Goal: Task Accomplishment & Management: Use online tool/utility

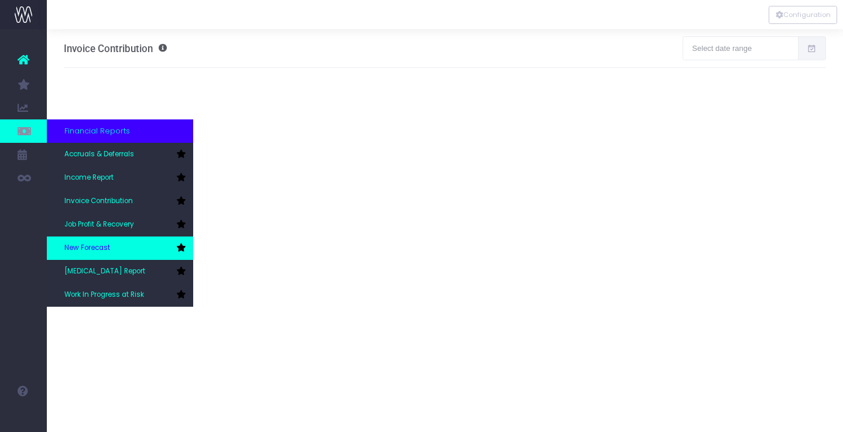
click at [99, 247] on span "New Forecast" at bounding box center [87, 248] width 46 height 11
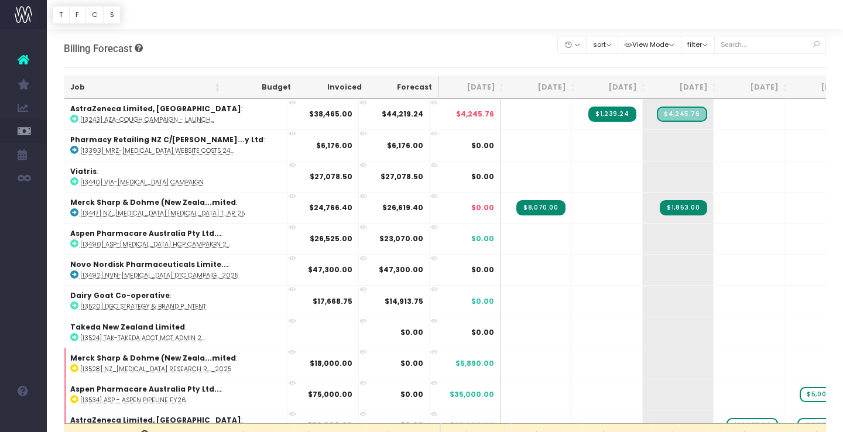
click at [808, 45] on icon at bounding box center [816, 45] width 20 height 24
click at [764, 45] on input "text" at bounding box center [771, 45] width 112 height 18
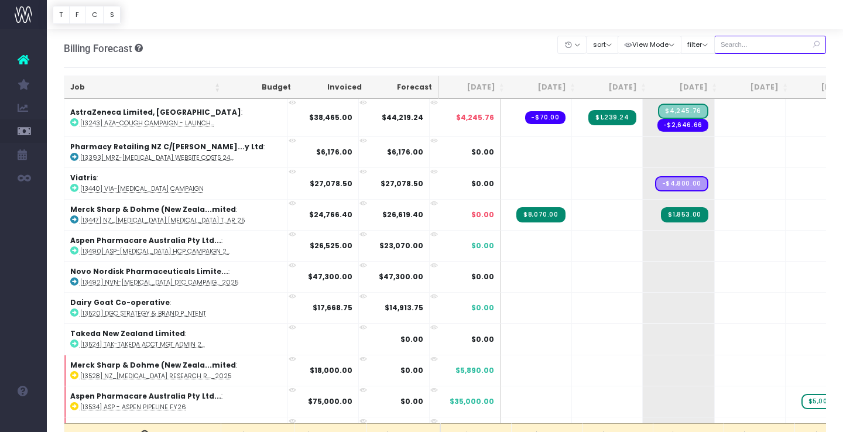
type input "Merck sharp & dohme ([GEOGRAPHIC_DATA]"
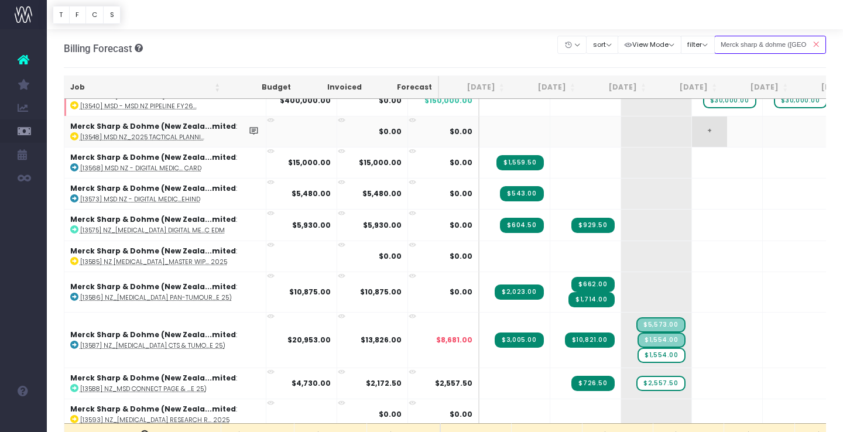
scroll to position [143, 0]
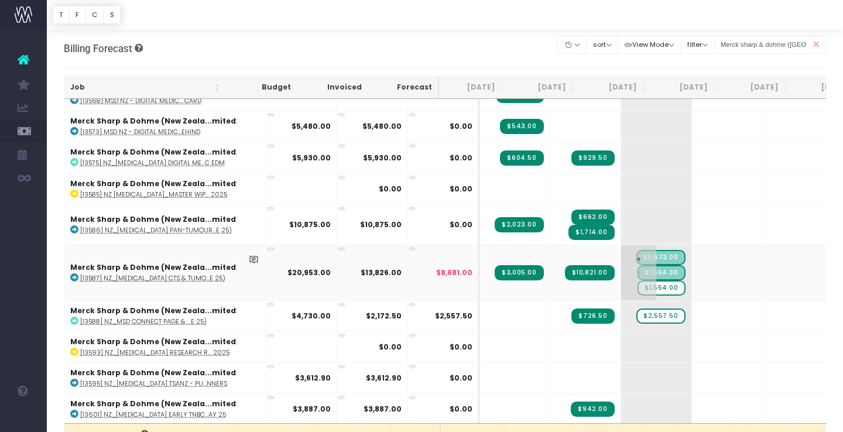
click at [638, 287] on span "$1,554.00" at bounding box center [661, 288] width 47 height 15
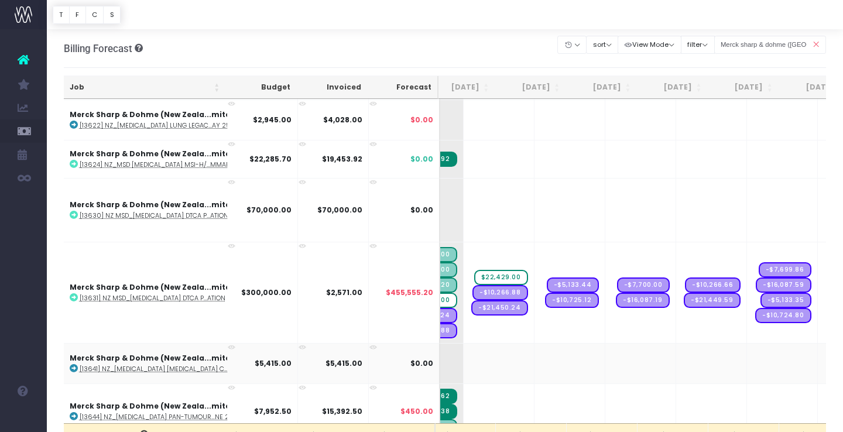
scroll to position [0, 0]
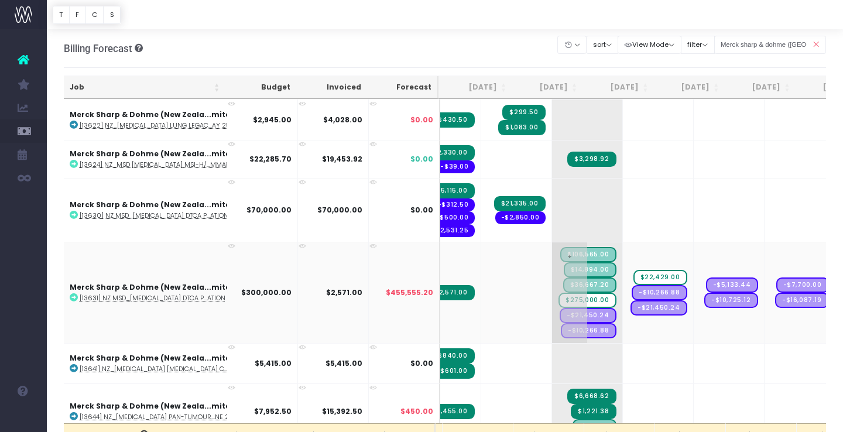
click at [563, 300] on span "$275,000.00" at bounding box center [588, 300] width 58 height 15
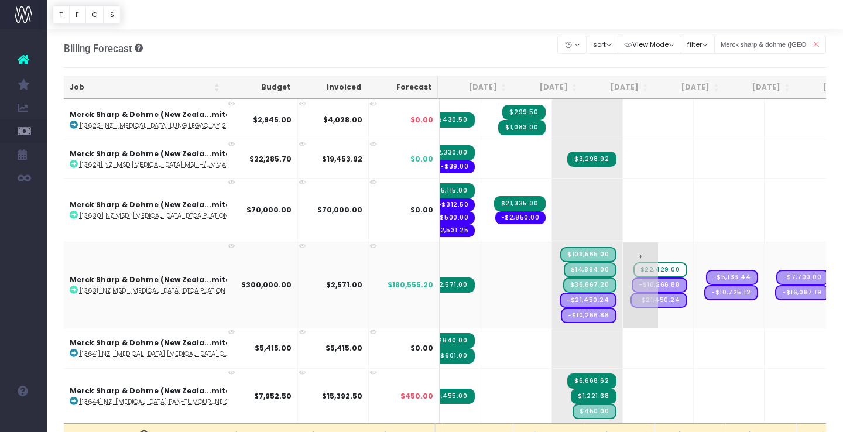
click at [634, 269] on span "$22,429.00" at bounding box center [661, 269] width 54 height 15
click at [623, 254] on span "+" at bounding box center [640, 285] width 35 height 86
click at [629, 283] on input "$36,667.20" at bounding box center [658, 285] width 59 height 23
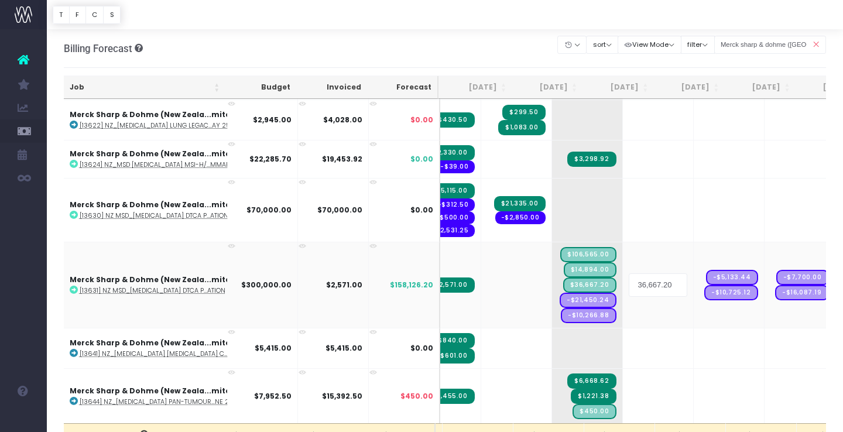
type input "36667.20"
click at [641, 363] on body "Oh my... this is bad. [PERSON_NAME] wasn't able to load this page. Please conta…" at bounding box center [421, 216] width 843 height 432
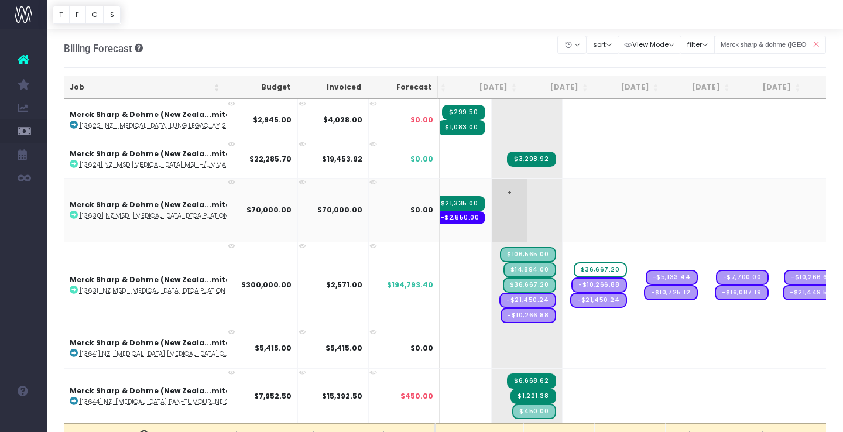
scroll to position [0, 158]
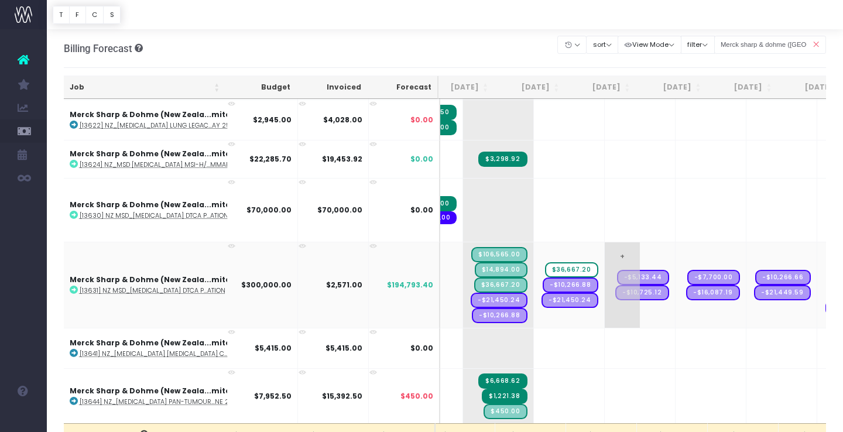
click at [605, 252] on span "+" at bounding box center [622, 285] width 35 height 86
click at [611, 284] on input "$18,333.60" at bounding box center [640, 285] width 59 height 23
type input "18333.60"
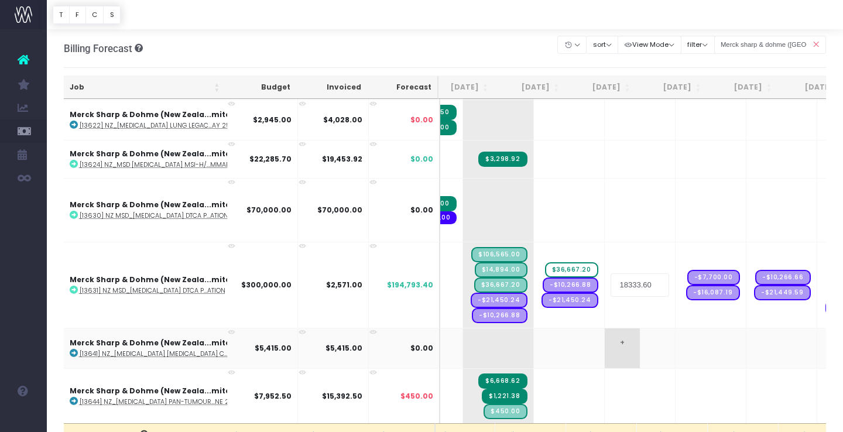
click at [596, 353] on body "Oh my... this is bad. wayahead wasn't able to load this page. Please contact su…" at bounding box center [421, 216] width 843 height 432
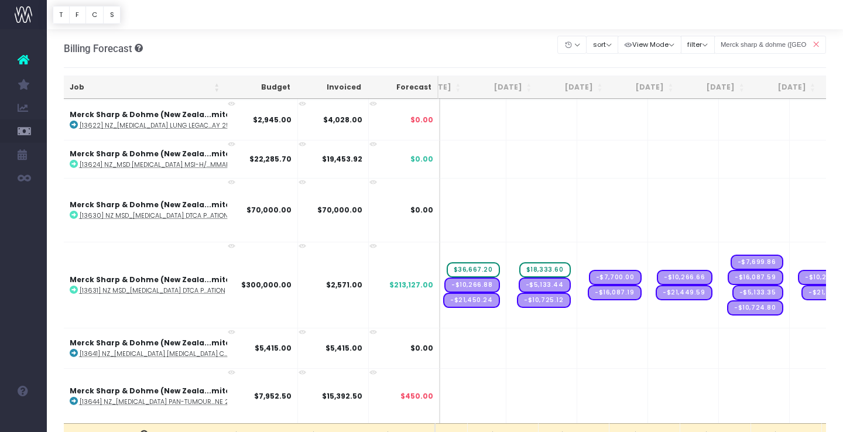
scroll to position [485, 256]
click at [578, 252] on span "+" at bounding box center [595, 285] width 35 height 86
click at [584, 288] on input "$27,499.66" at bounding box center [613, 285] width 59 height 23
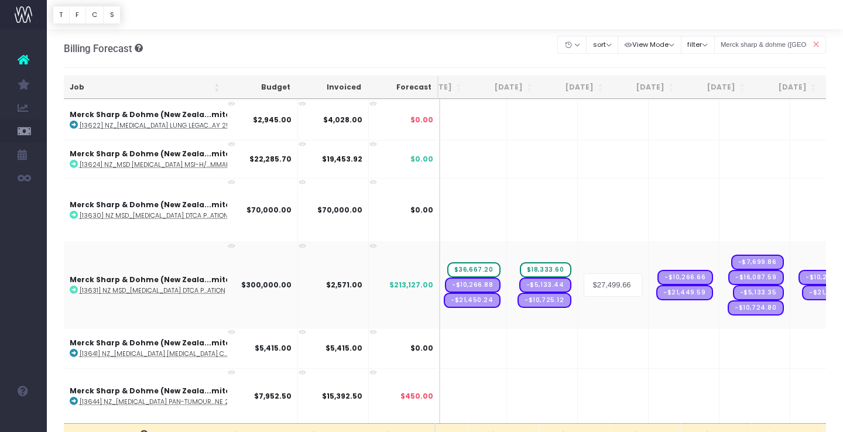
click at [584, 286] on input "$27,499.66" at bounding box center [613, 285] width 59 height 23
type input "27499.66"
click at [593, 339] on body "Oh my... this is bad. wayahead wasn't able to load this page. Please contact su…" at bounding box center [421, 216] width 843 height 432
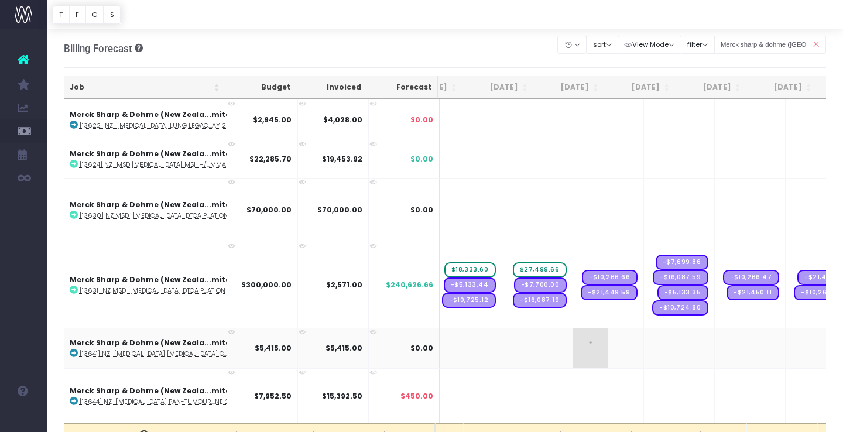
scroll to position [0, 339]
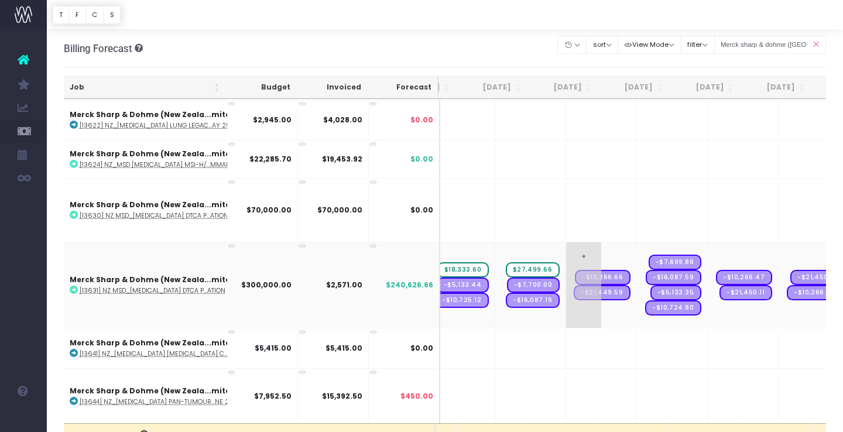
click at [566, 245] on td "+ -$10,266.66 -$21,449.59" at bounding box center [601, 285] width 71 height 86
click at [566, 251] on span "+" at bounding box center [583, 285] width 35 height 86
click at [572, 285] on input "$36,666.21" at bounding box center [601, 285] width 59 height 23
type input "36666.21"
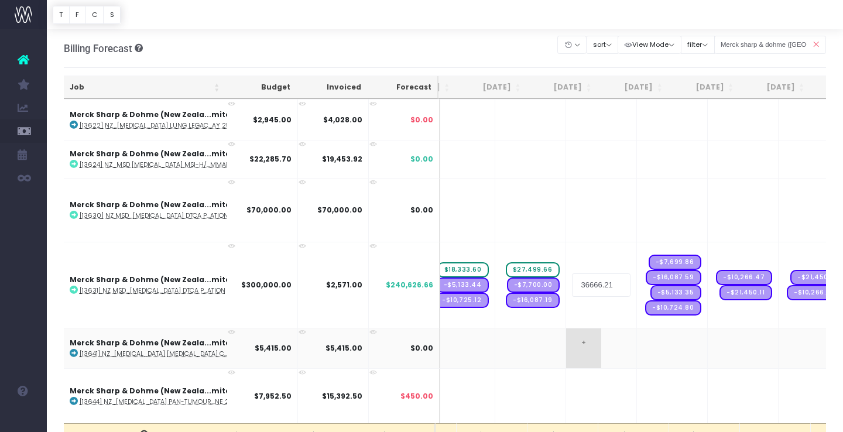
click at [582, 341] on body "Oh my... this is bad. wayahead wasn't able to load this page. Please contact su…" at bounding box center [421, 216] width 843 height 432
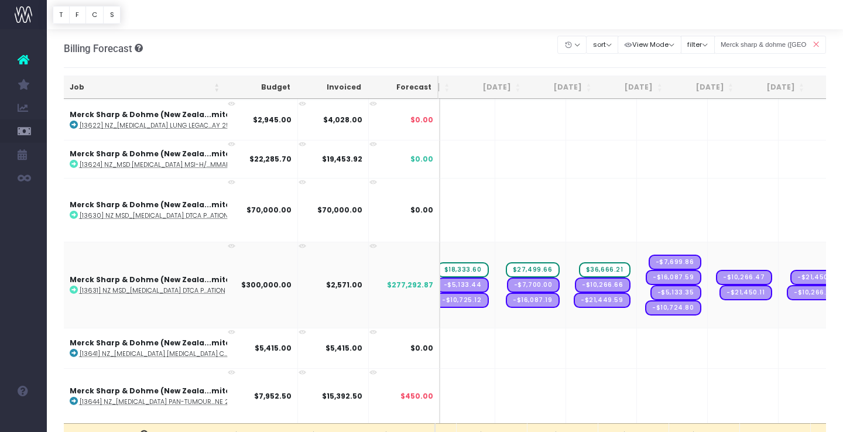
click at [75, 290] on icon at bounding box center [74, 290] width 8 height 8
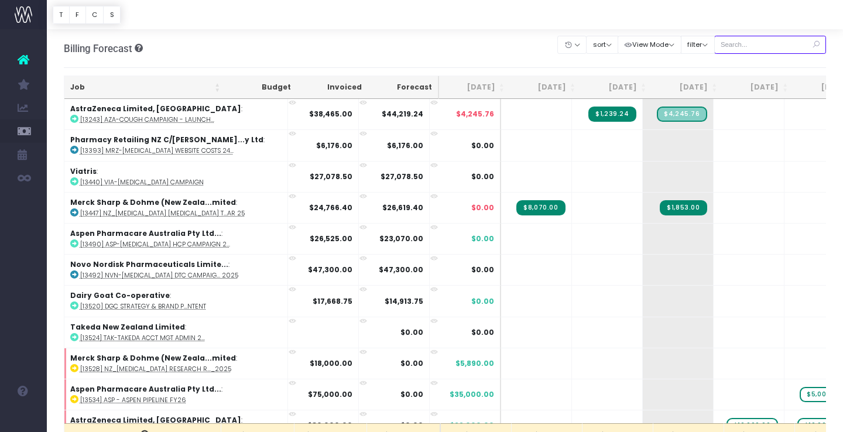
click at [768, 45] on input "text" at bounding box center [771, 45] width 112 height 18
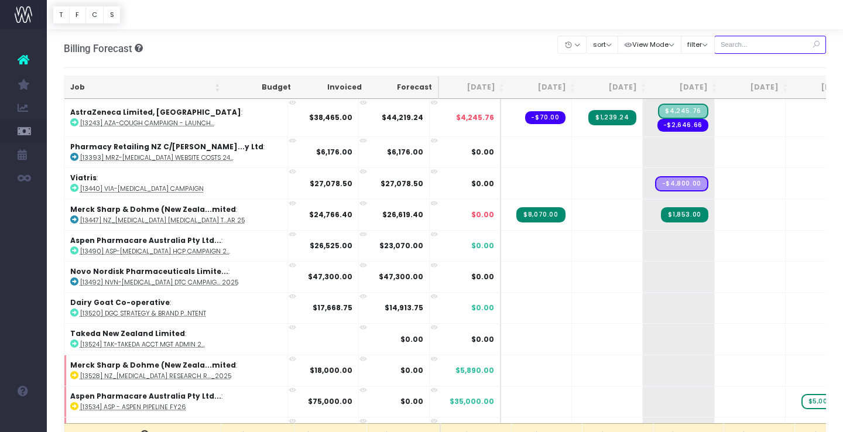
type input "Merck sharp & dohme ([GEOGRAPHIC_DATA]"
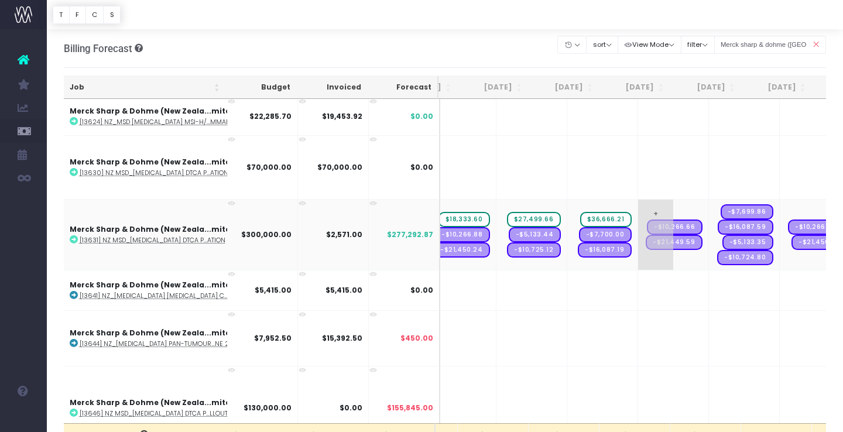
click at [638, 207] on span "+" at bounding box center [655, 235] width 35 height 70
click at [644, 236] on input "$18,333.11" at bounding box center [673, 234] width 59 height 23
type input "18333.11"
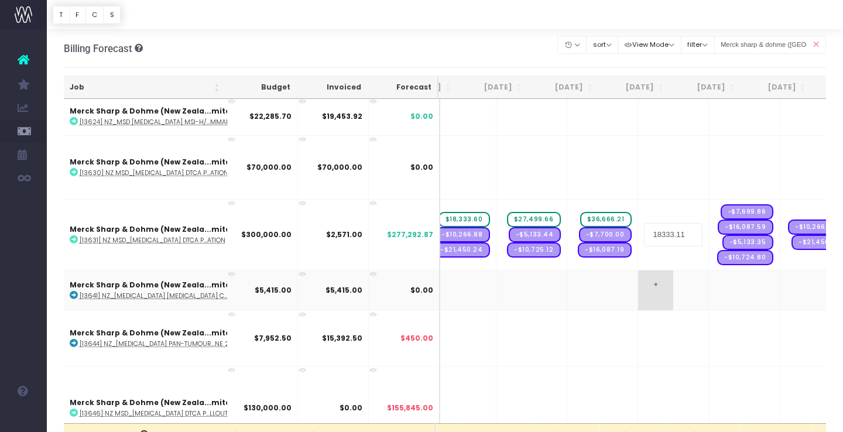
click at [630, 292] on body "Oh my... this is bad. wayahead wasn't able to load this page. Please contact su…" at bounding box center [421, 216] width 843 height 432
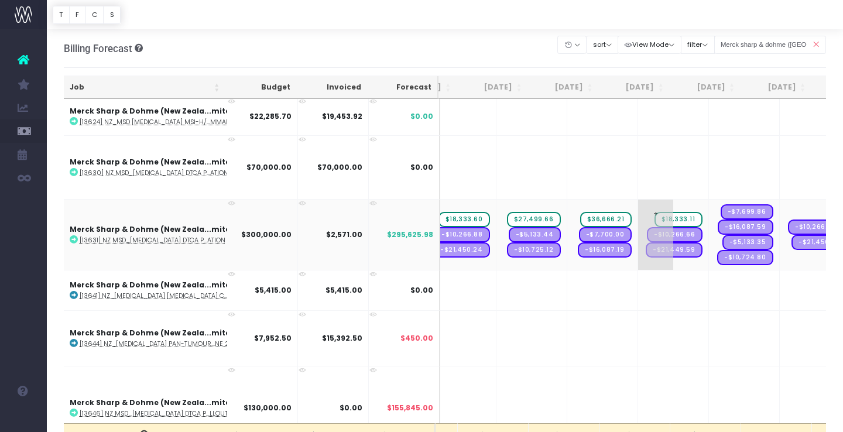
click at [638, 209] on span "+" at bounding box center [655, 235] width 35 height 70
click at [644, 235] on input "$27,499.92" at bounding box center [673, 234] width 59 height 23
type input "27499.92"
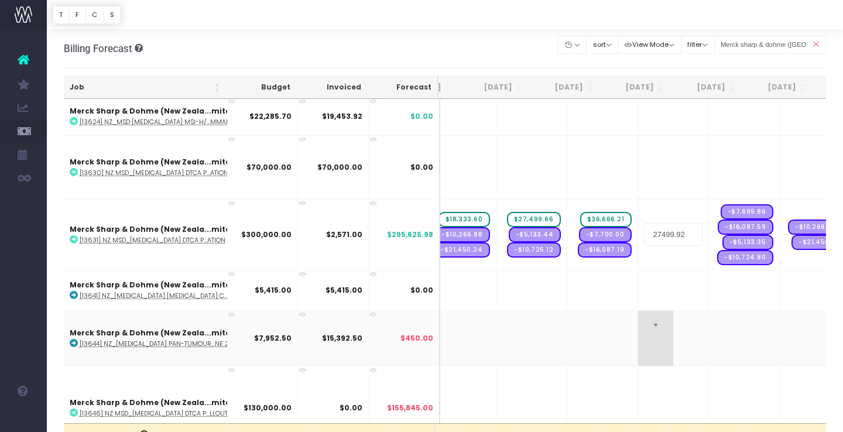
click at [630, 312] on body "Oh my... this is bad. wayahead wasn't able to load this page. Please contact su…" at bounding box center [421, 216] width 843 height 432
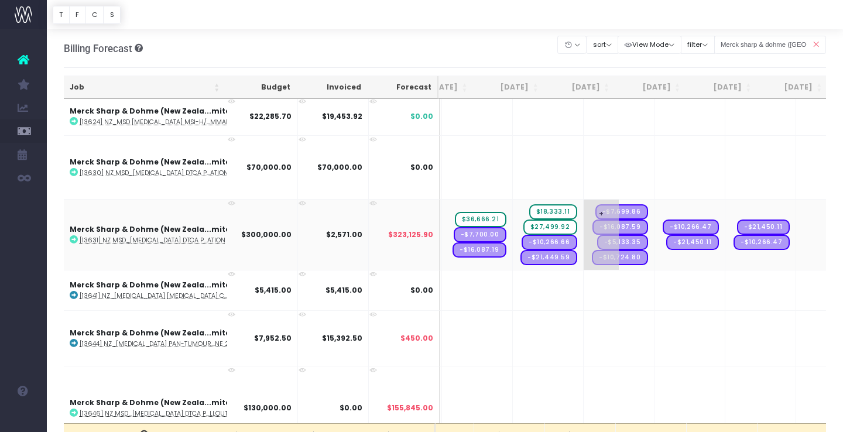
click at [584, 206] on span "+" at bounding box center [601, 235] width 35 height 70
click at [590, 234] on input "$36,666.55" at bounding box center [619, 234] width 59 height 23
type input "36666.55"
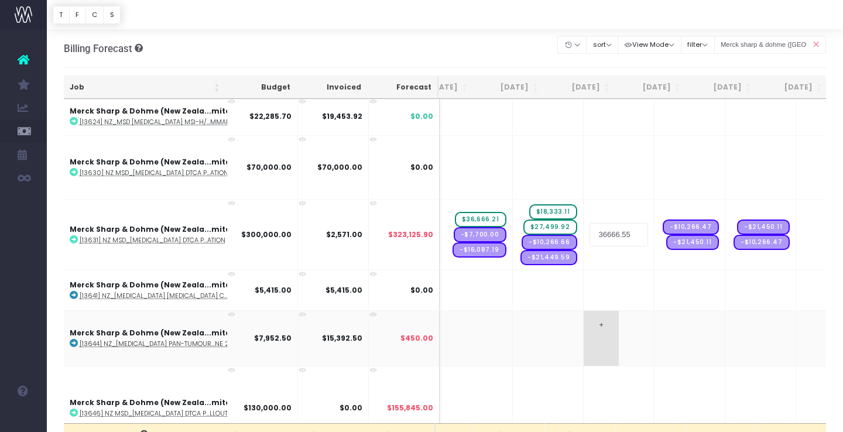
click at [599, 324] on body "Oh my... this is bad. wayahead wasn't able to load this page. Please contact su…" at bounding box center [421, 216] width 843 height 432
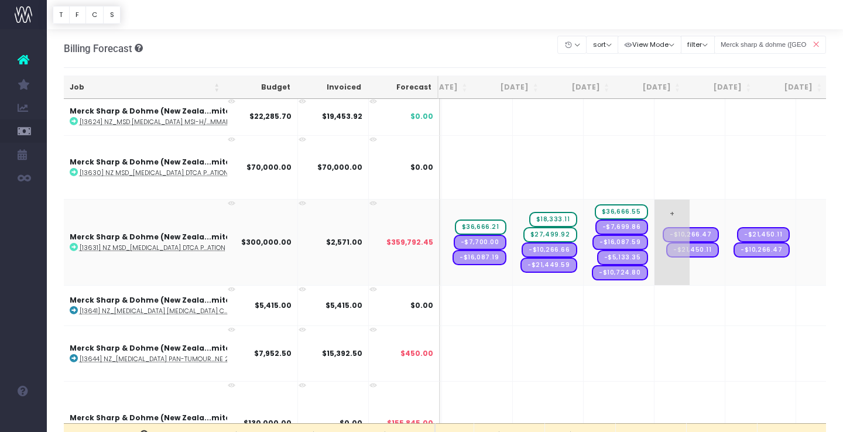
click at [655, 211] on span "+" at bounding box center [672, 243] width 35 height 86
click at [655, 210] on span "+" at bounding box center [672, 243] width 35 height 86
click at [661, 240] on input "$36,666.55" at bounding box center [690, 242] width 59 height 23
type input "36666.55"
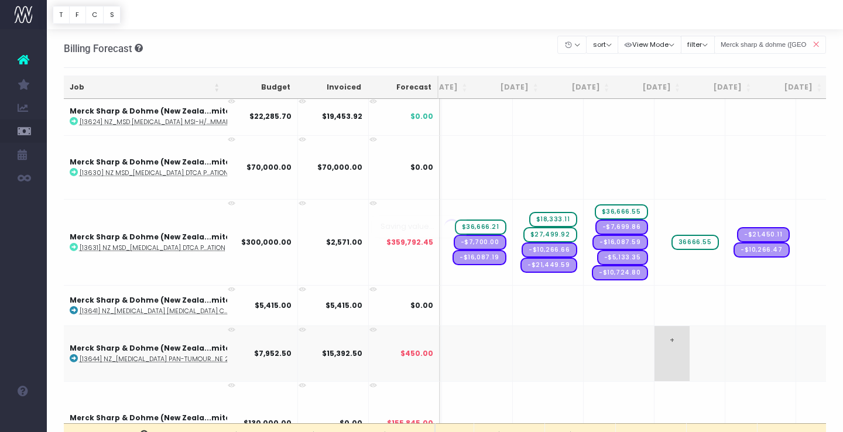
click at [631, 330] on body "Oh my... this is bad. wayahead wasn't able to load this page. Please contact su…" at bounding box center [421, 216] width 843 height 432
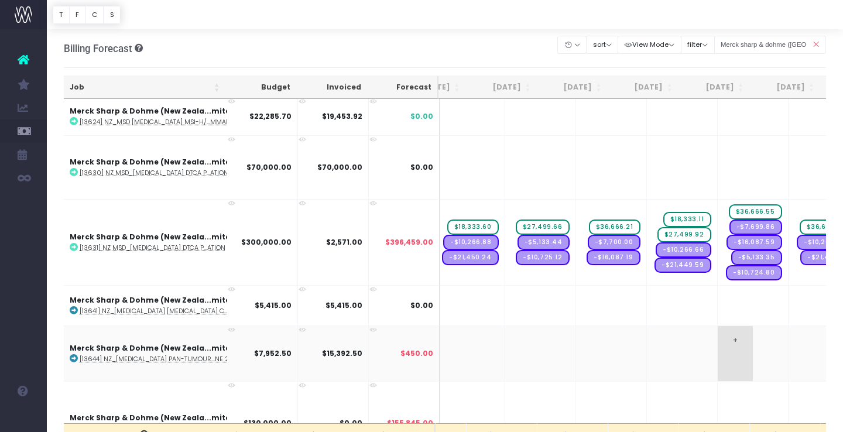
scroll to position [0, 290]
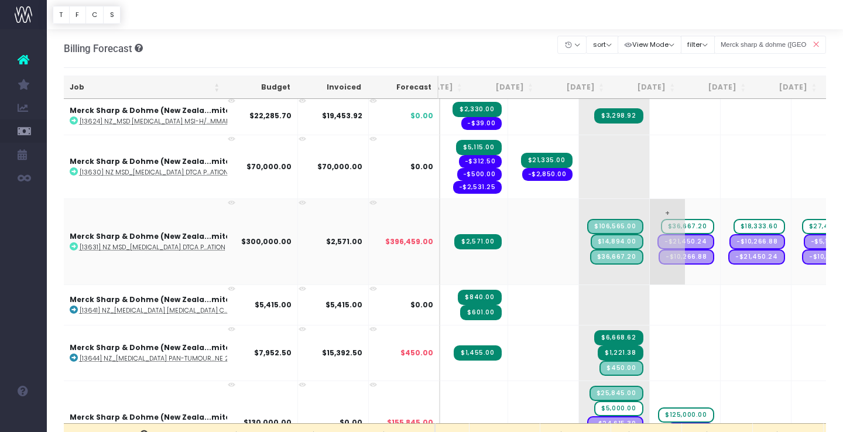
click at [650, 207] on span "+" at bounding box center [667, 242] width 35 height 86
click at [656, 245] on input "5,548.10" at bounding box center [685, 241] width 59 height 23
click at [656, 240] on input "5,548.10" at bounding box center [685, 241] width 59 height 23
type input "5548.10"
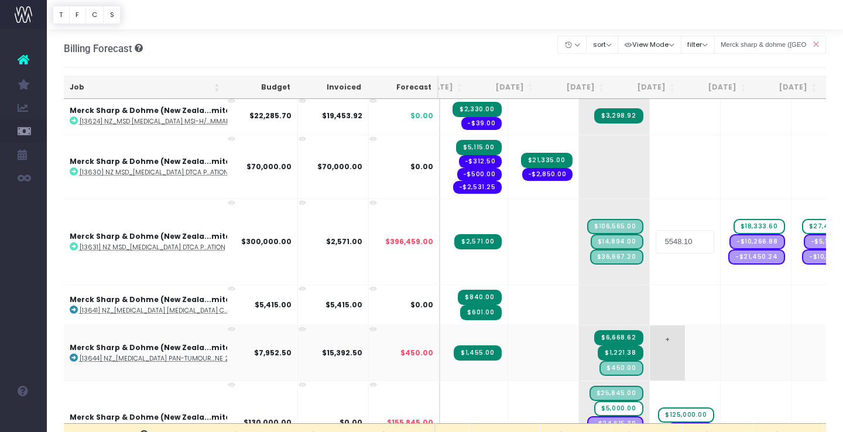
click at [653, 332] on body "Oh my... this is bad. wayahead wasn't able to load this page. Please contact su…" at bounding box center [421, 216] width 843 height 432
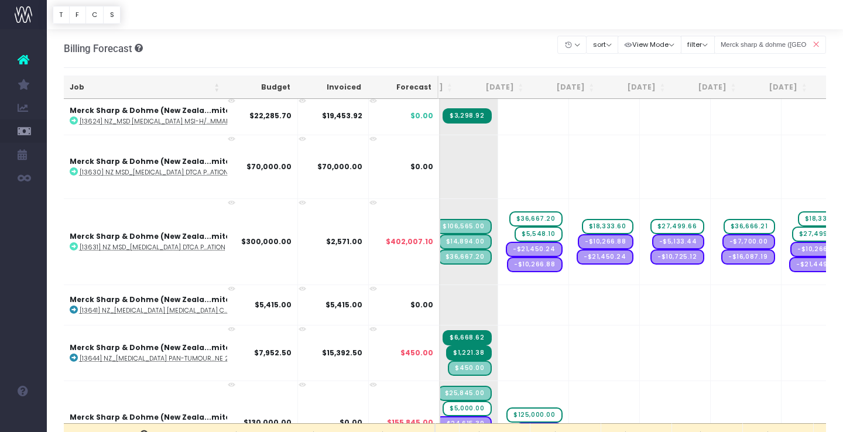
scroll to position [0, 227]
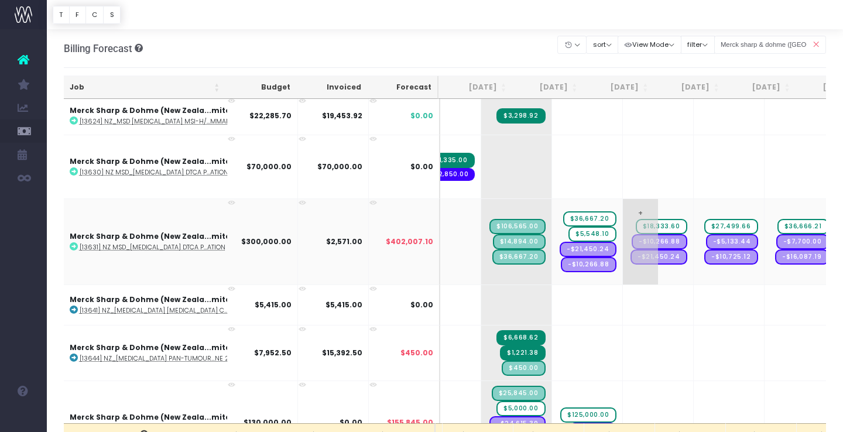
click at [623, 207] on span "+" at bounding box center [640, 242] width 35 height 86
type input "1986.9"
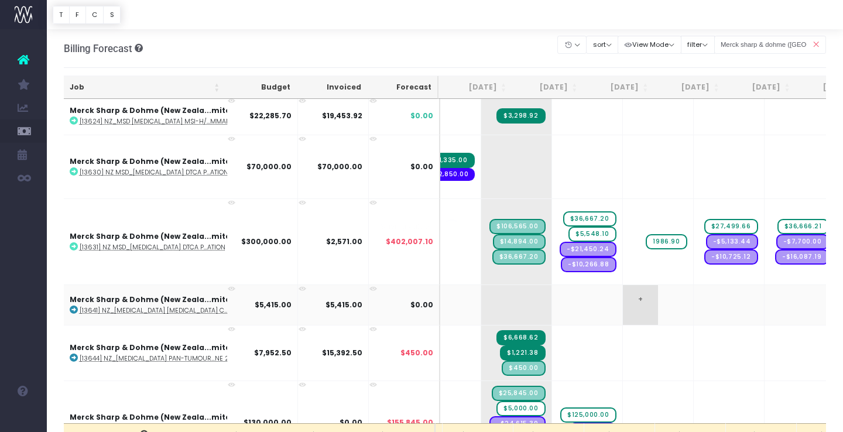
click at [613, 303] on body "Oh my... this is bad. wayahead wasn't able to load this page. Please contact su…" at bounding box center [421, 216] width 843 height 432
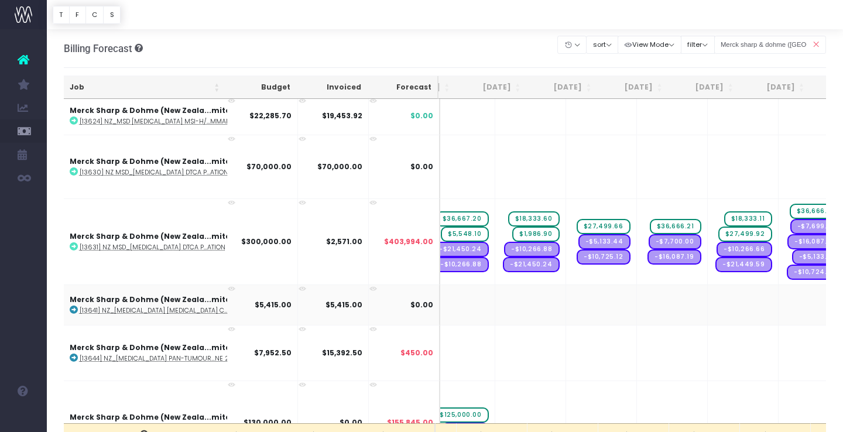
scroll to position [528, 300]
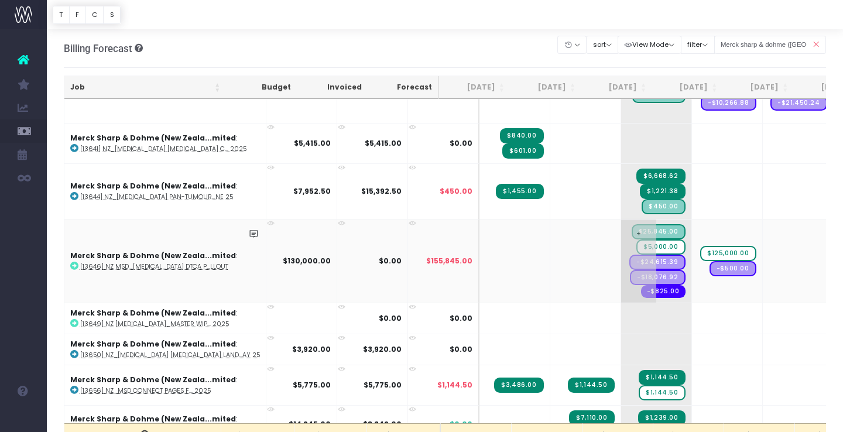
click at [632, 228] on span "$25,845.00" at bounding box center [659, 231] width 54 height 15
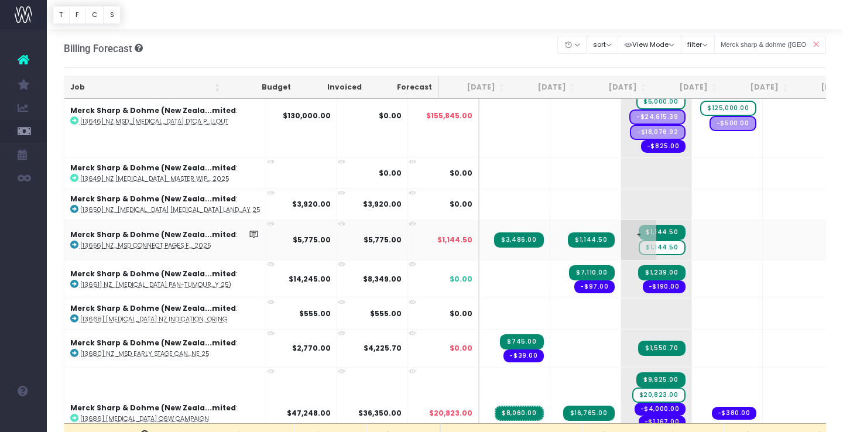
click at [639, 245] on span "$1,144.50" at bounding box center [662, 247] width 46 height 15
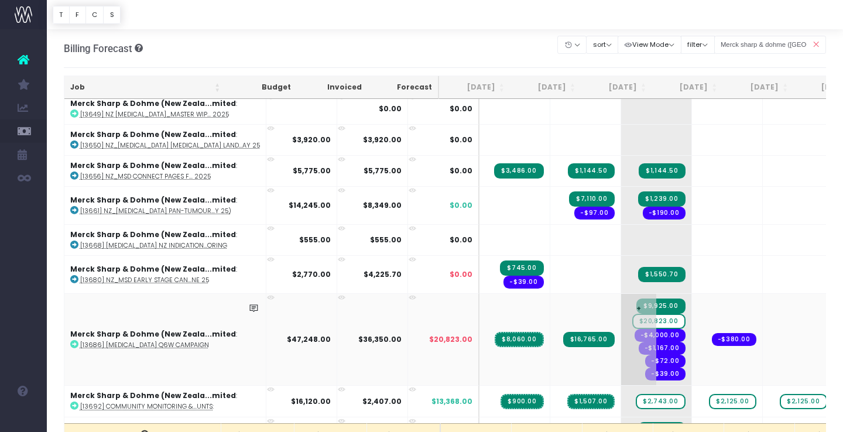
click at [633, 318] on span "$20,823.00" at bounding box center [659, 321] width 53 height 15
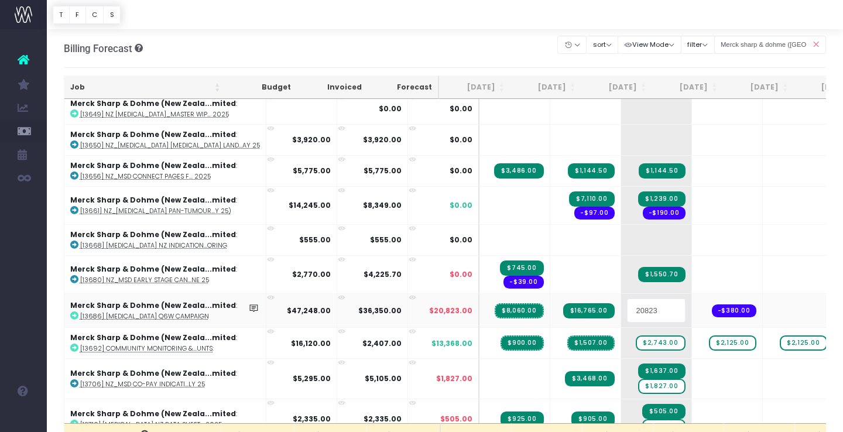
click at [633, 318] on input "20823" at bounding box center [656, 310] width 59 height 23
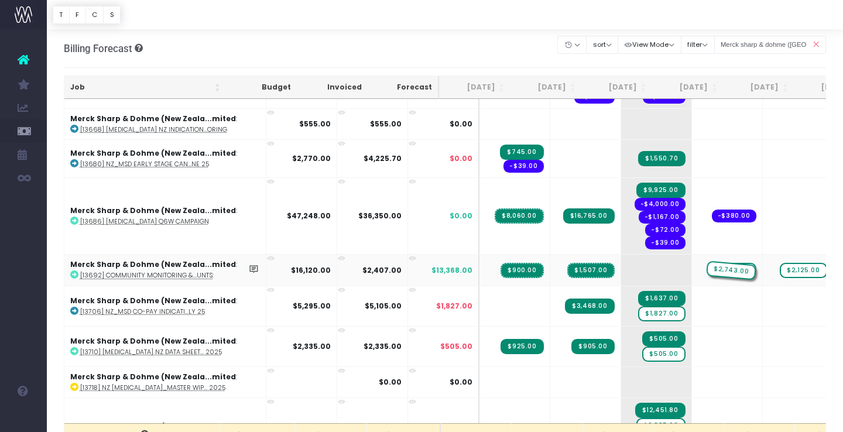
drag, startPoint x: 631, startPoint y: 268, endPoint x: 668, endPoint y: 266, distance: 37.5
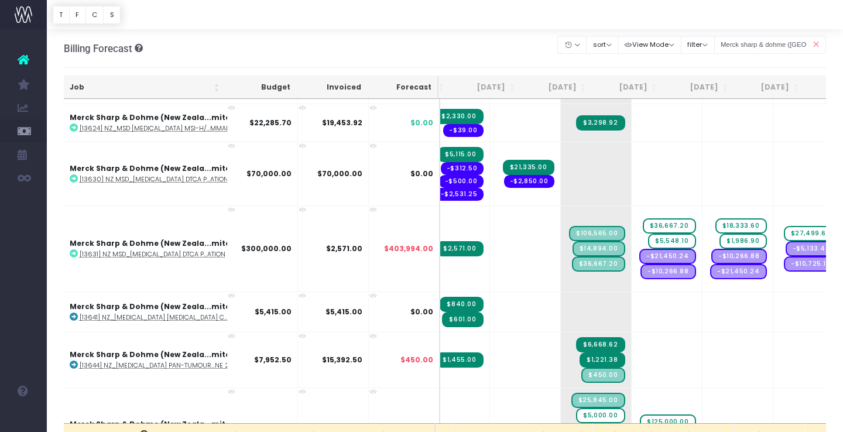
scroll to position [0, 92]
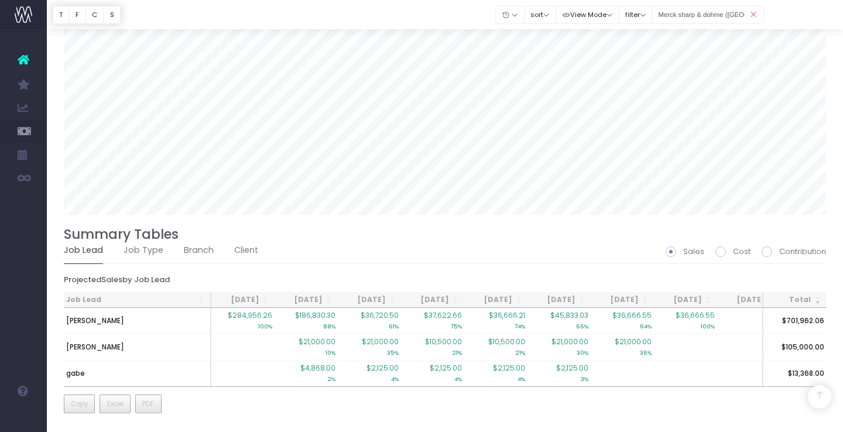
click at [754, 15] on icon at bounding box center [754, 15] width 20 height 24
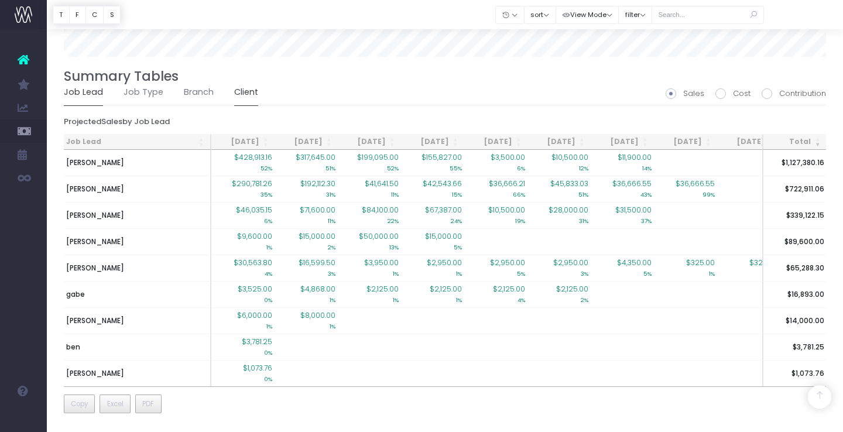
click at [244, 90] on link "Client" at bounding box center [246, 92] width 24 height 27
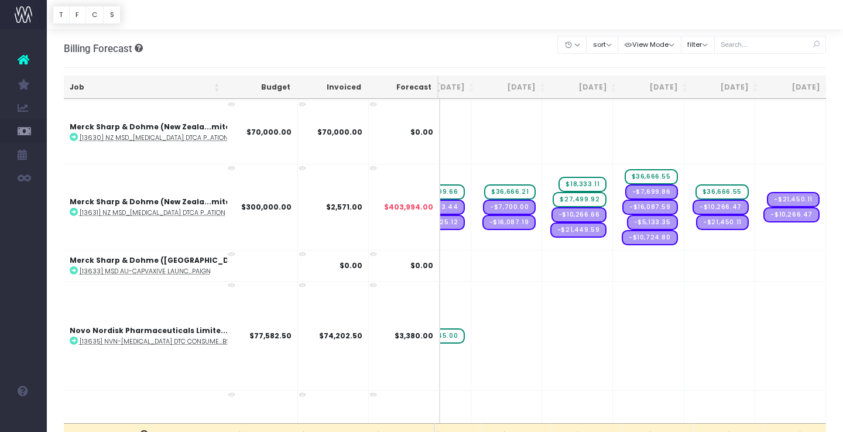
scroll to position [1514, 457]
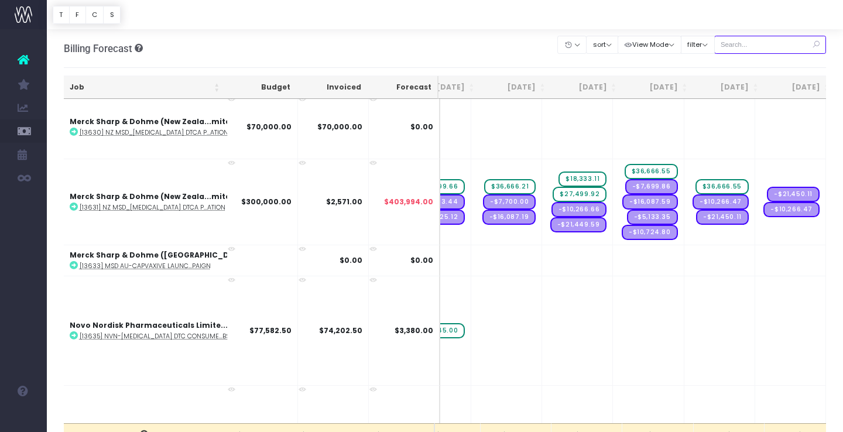
click at [764, 47] on input "text" at bounding box center [771, 45] width 112 height 18
type input "Merck sharp & dohme ([GEOGRAPHIC_DATA]"
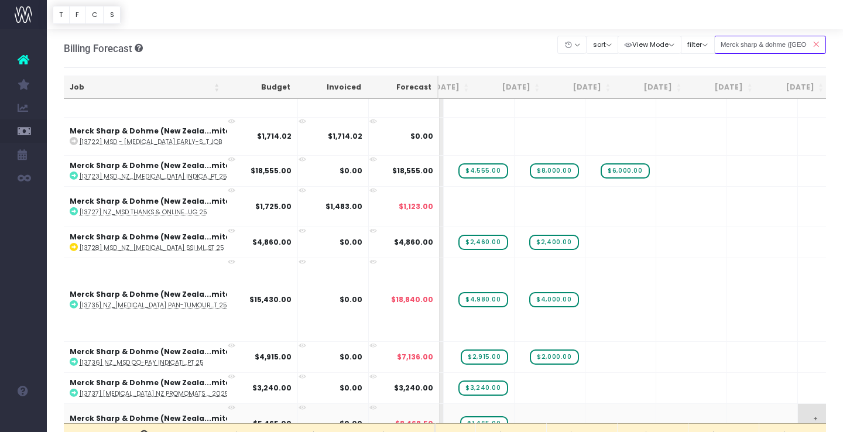
scroll to position [1374, 231]
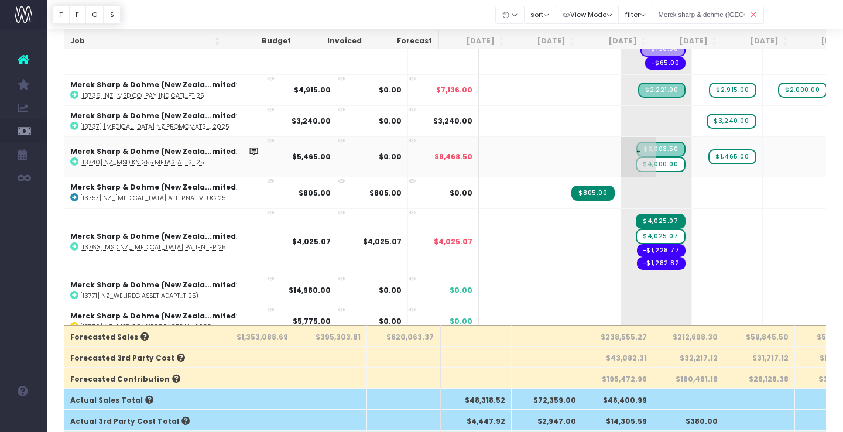
click at [636, 162] on span "$4,000.00" at bounding box center [660, 164] width 49 height 15
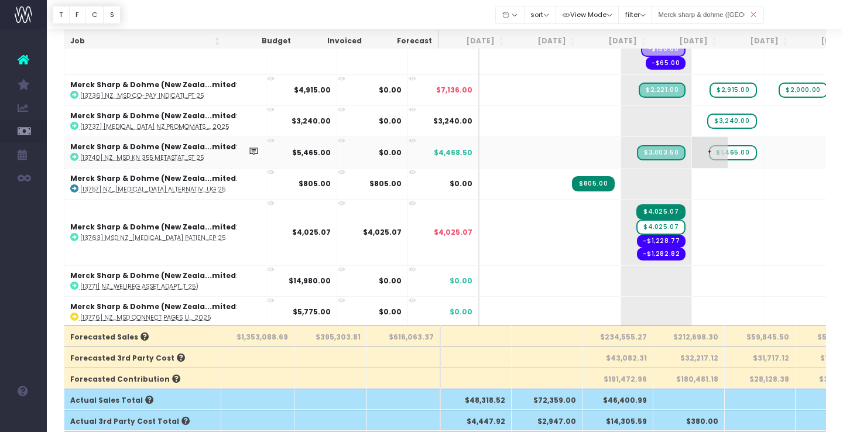
click at [692, 150] on span "+" at bounding box center [709, 152] width 35 height 30
click at [709, 153] on span "$1,465.00" at bounding box center [732, 152] width 47 height 15
click at [692, 149] on span "+" at bounding box center [709, 152] width 35 height 30
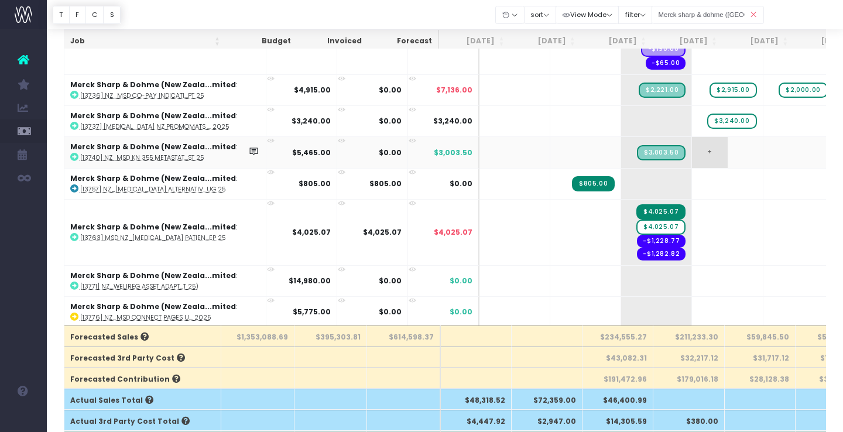
click at [692, 149] on span "+" at bounding box center [709, 152] width 35 height 30
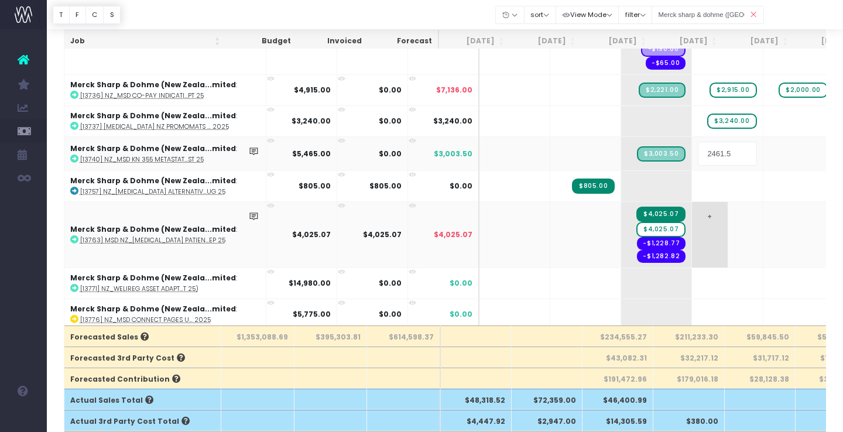
click at [681, 209] on body "Oh my... this is bad. wayahead wasn't able to load this page. Please contact su…" at bounding box center [421, 118] width 843 height 432
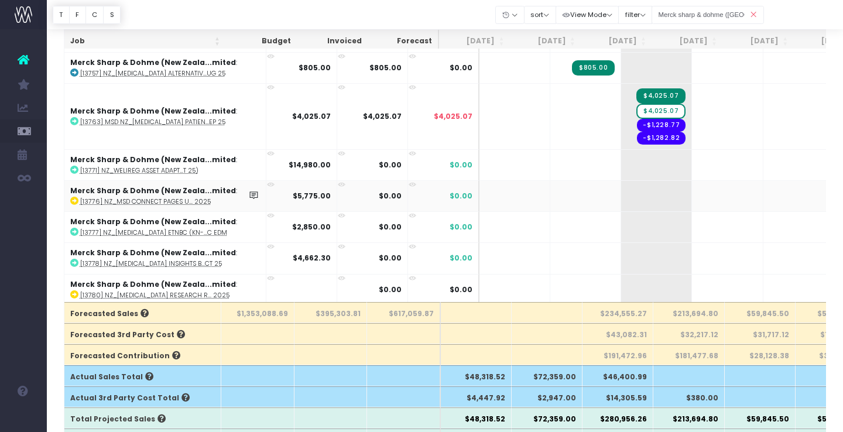
click at [267, 181] on icon at bounding box center [271, 185] width 8 height 8
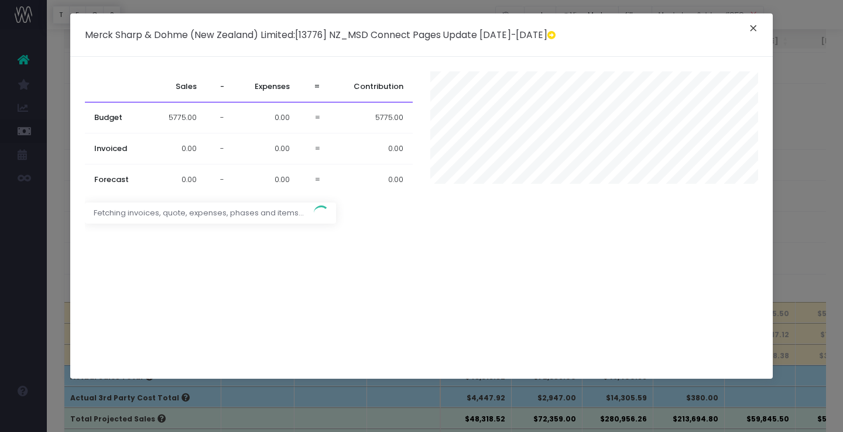
click at [755, 29] on button "×" at bounding box center [753, 29] width 25 height 19
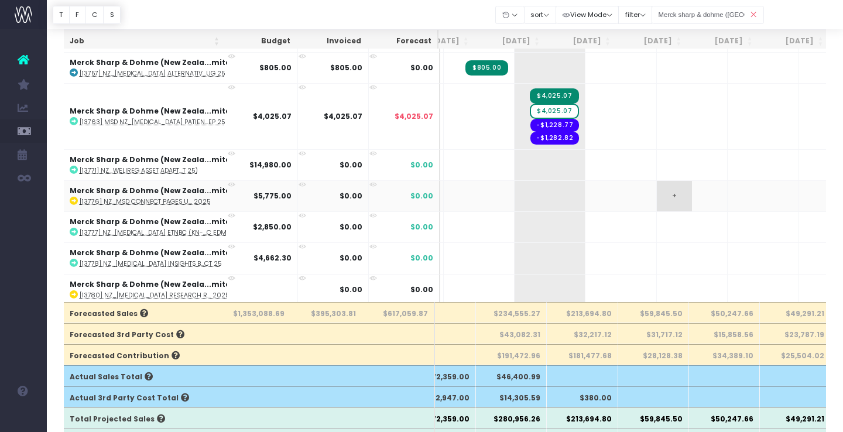
click at [657, 188] on span "+" at bounding box center [674, 196] width 35 height 30
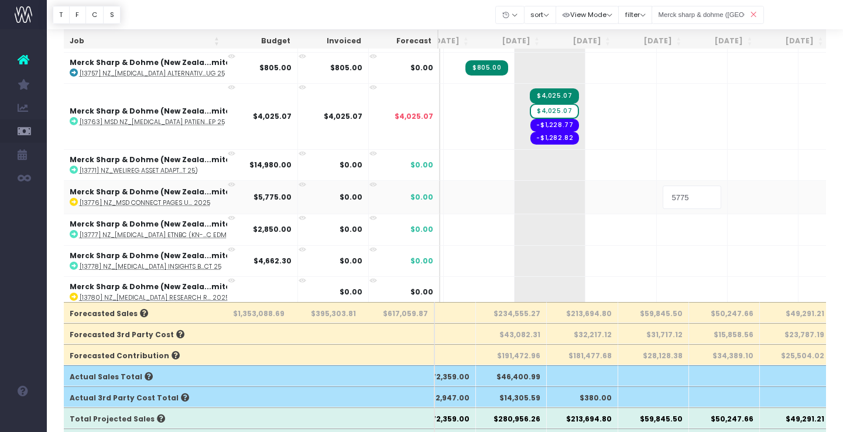
click at [663, 194] on input "5775" at bounding box center [692, 197] width 59 height 23
click at [663, 195] on input "5775" at bounding box center [692, 197] width 59 height 23
type input "3775"
click at [692, 211] on body "Oh my... this is bad. wayahead wasn't able to load this page. Please contact su…" at bounding box center [421, 95] width 843 height 432
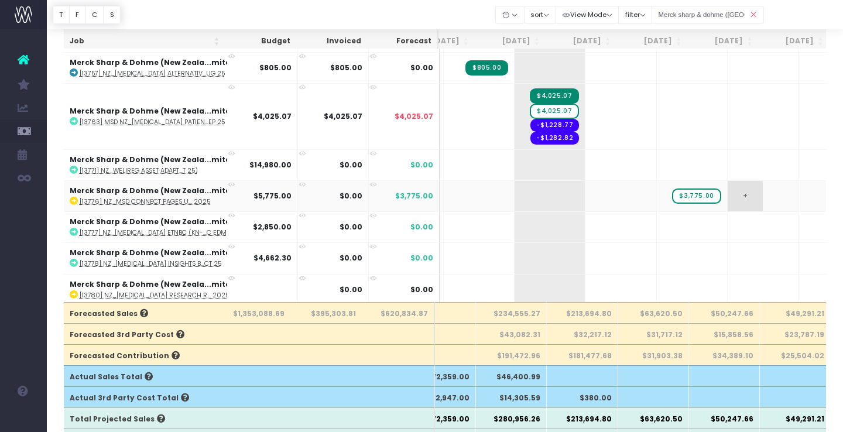
click at [728, 192] on span "+" at bounding box center [745, 196] width 35 height 30
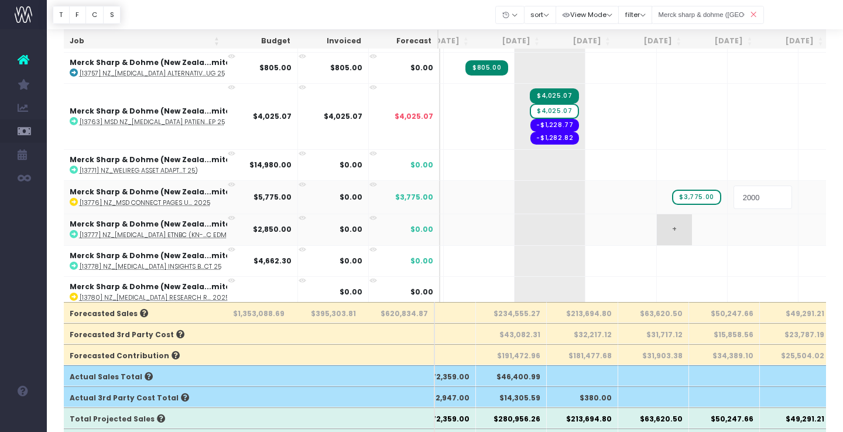
click at [678, 218] on body "Oh my... this is bad. wayahead wasn't able to load this page. Please contact su…" at bounding box center [421, 95] width 843 height 432
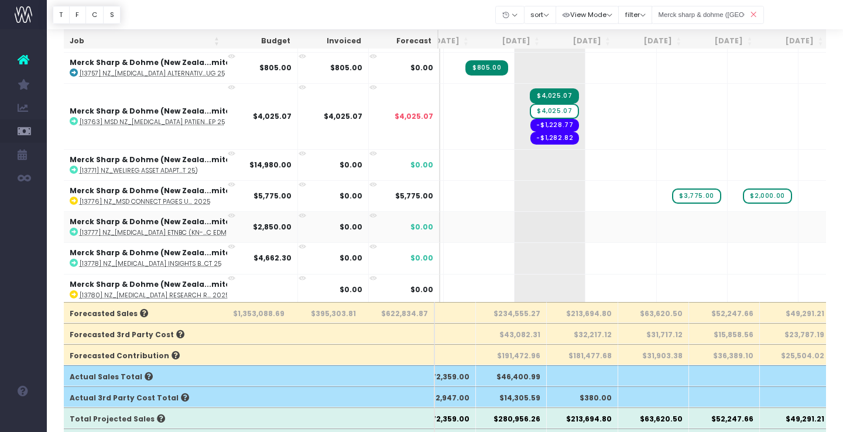
click at [232, 212] on icon at bounding box center [232, 216] width 8 height 8
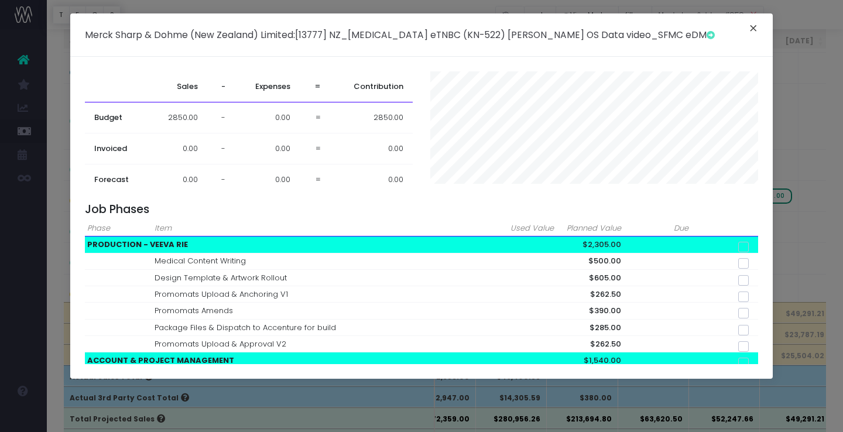
click at [748, 25] on button "×" at bounding box center [753, 29] width 25 height 19
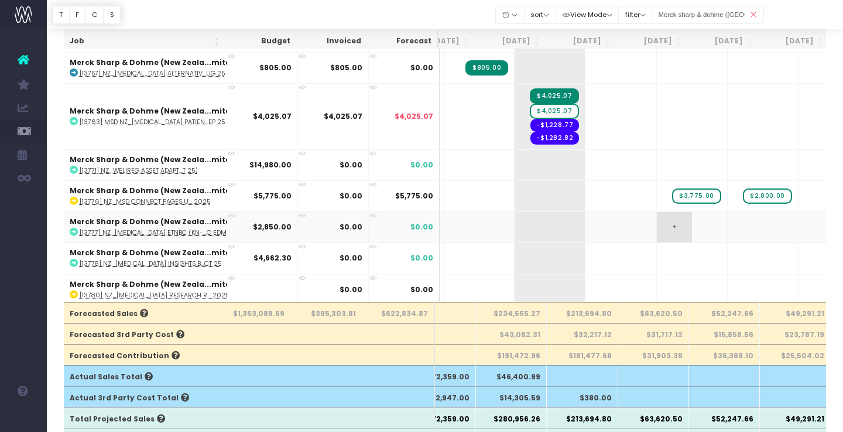
click at [657, 224] on span "+" at bounding box center [674, 227] width 35 height 30
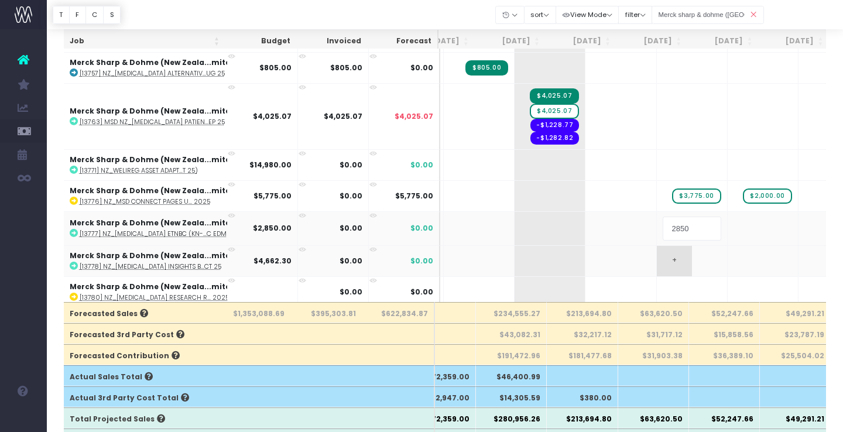
click at [675, 247] on body "Oh my... this is bad. wayahead wasn't able to load this page. Please contact su…" at bounding box center [421, 95] width 843 height 432
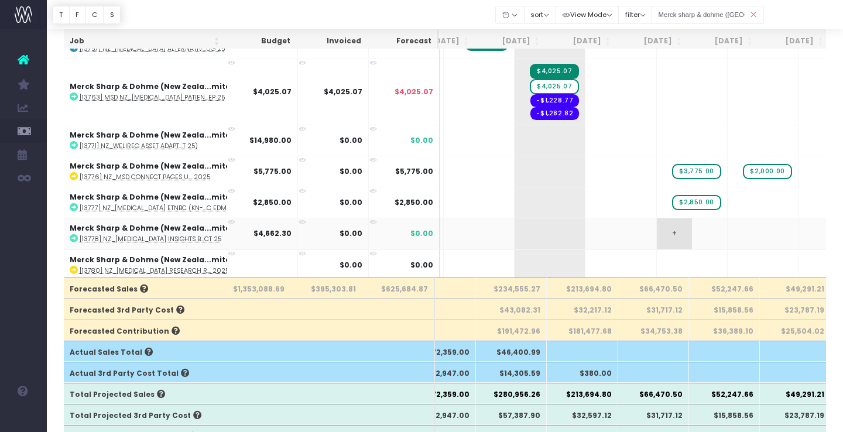
click at [657, 226] on span "+" at bounding box center [674, 233] width 35 height 30
click at [663, 232] on input "4662.3" at bounding box center [692, 234] width 59 height 23
type input "2662.3"
click at [709, 228] on body "Oh my... this is bad. wayahead wasn't able to load this page. Please contact su…" at bounding box center [421, 70] width 843 height 432
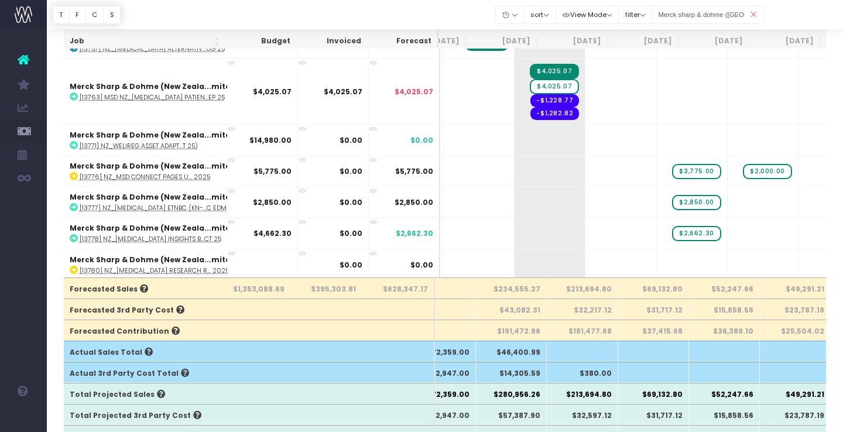
click at [0, 0] on span "+" at bounding box center [0, 0] width 0 height 0
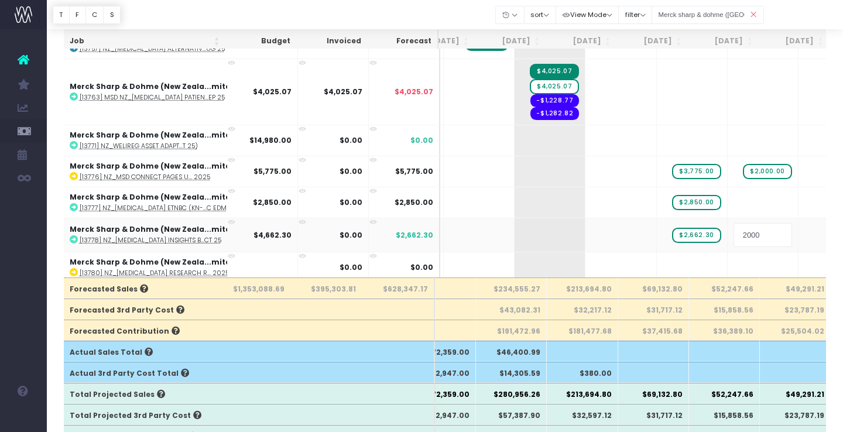
click at [734, 237] on input "2000" at bounding box center [763, 234] width 59 height 23
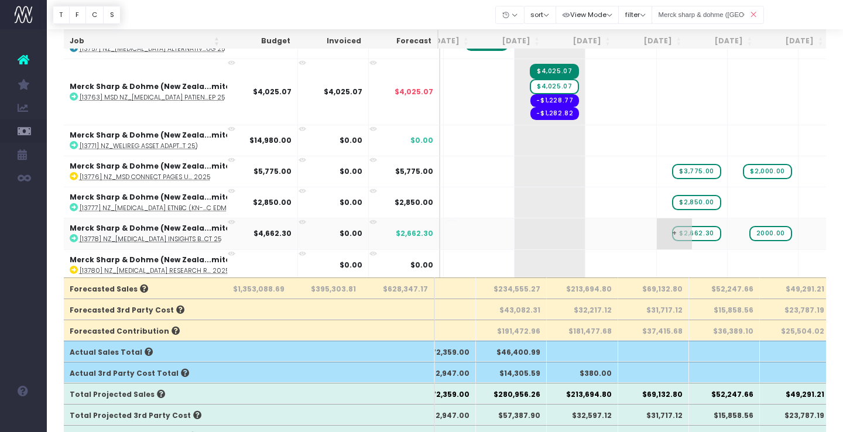
click at [685, 241] on body "Oh my... this is bad. wayahead wasn't able to load this page. Please contact su…" at bounding box center [421, 70] width 843 height 432
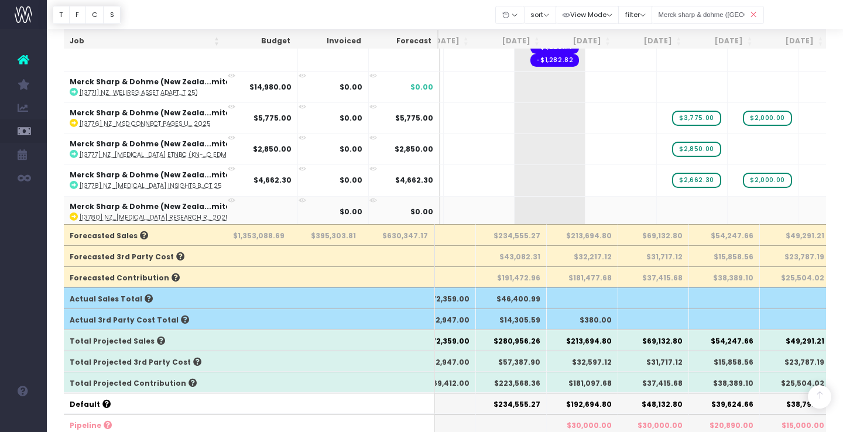
click at [231, 197] on icon at bounding box center [232, 201] width 8 height 8
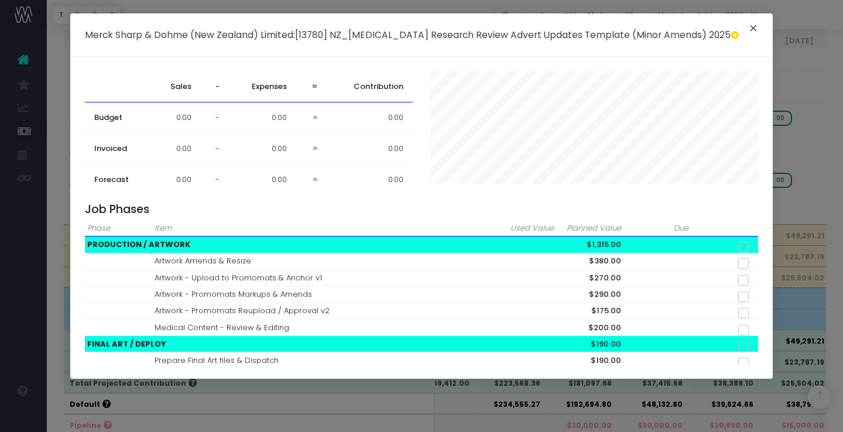
click at [756, 26] on button "×" at bounding box center [753, 29] width 25 height 19
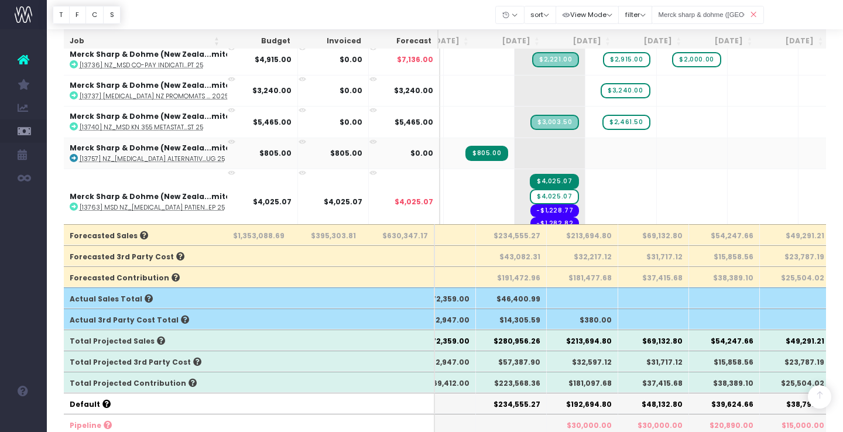
click at [231, 138] on icon at bounding box center [232, 142] width 8 height 8
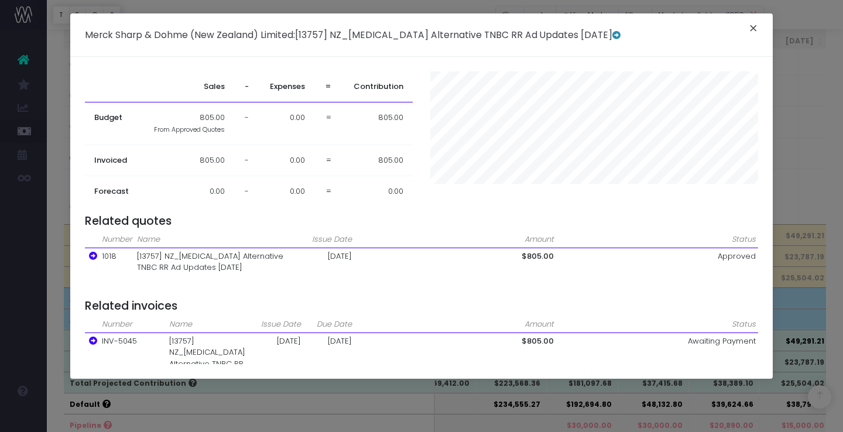
click at [757, 28] on button "×" at bounding box center [753, 29] width 25 height 19
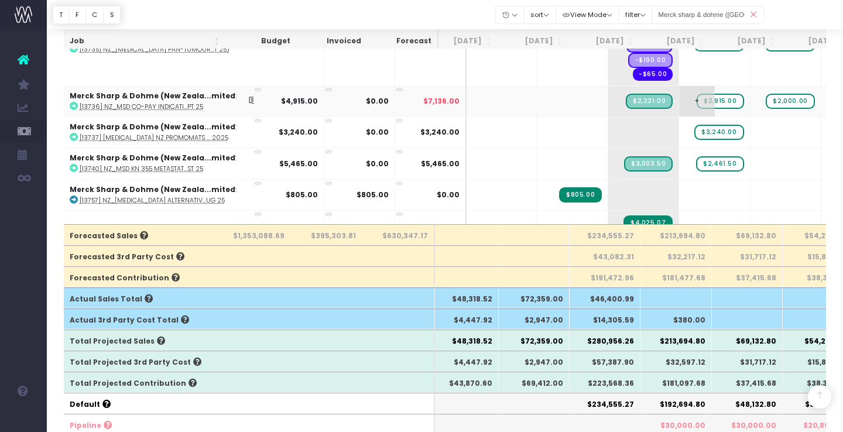
click at [697, 99] on span "$2,915.00" at bounding box center [720, 101] width 47 height 15
click at [679, 95] on span "+" at bounding box center [696, 101] width 35 height 30
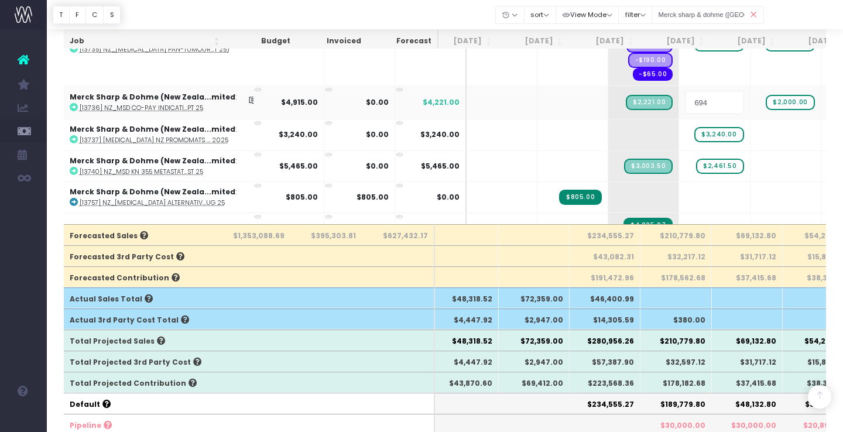
click at [685, 100] on input "694" at bounding box center [714, 102] width 59 height 23
type input "2694"
click at [729, 127] on body "Oh my... this is bad. wayahead wasn't able to load this page. Please contact su…" at bounding box center [421, 17] width 843 height 432
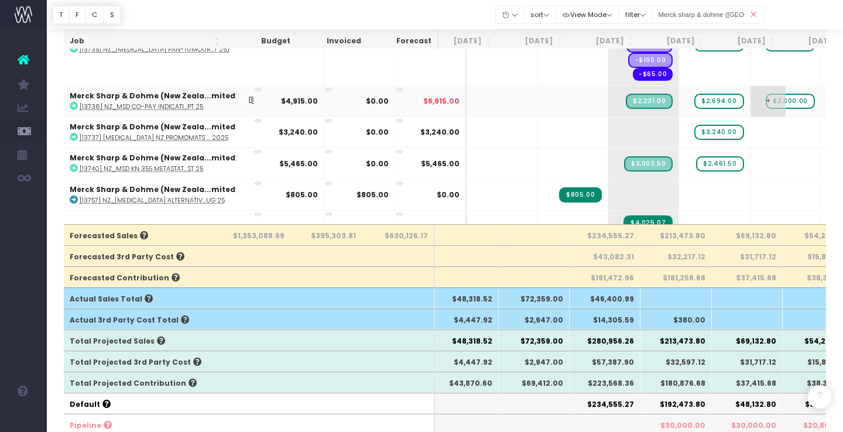
click at [751, 98] on span "+" at bounding box center [768, 101] width 35 height 30
click at [766, 98] on span "$2,000.00" at bounding box center [790, 101] width 49 height 15
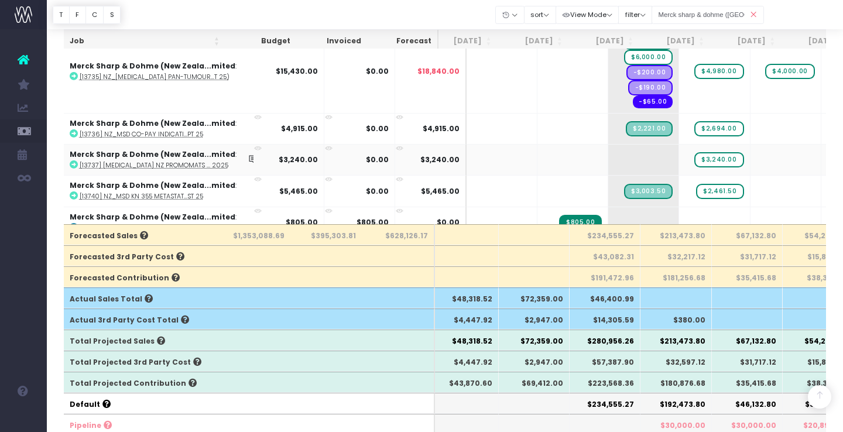
click at [254, 146] on icon at bounding box center [258, 149] width 8 height 8
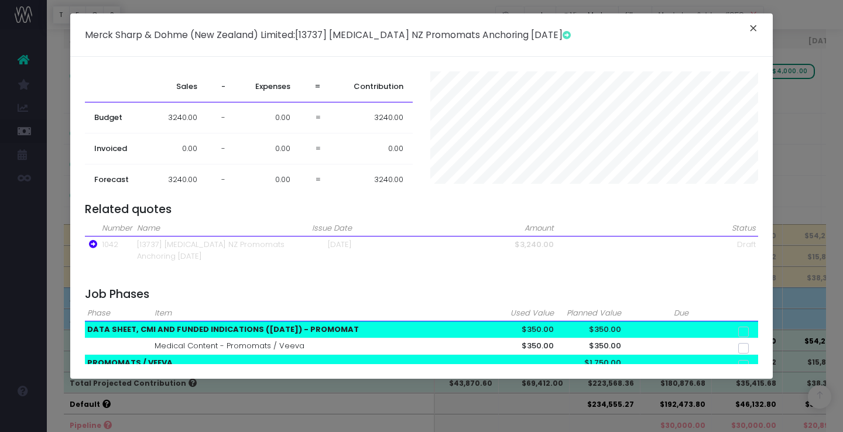
click at [747, 28] on button "×" at bounding box center [753, 29] width 25 height 19
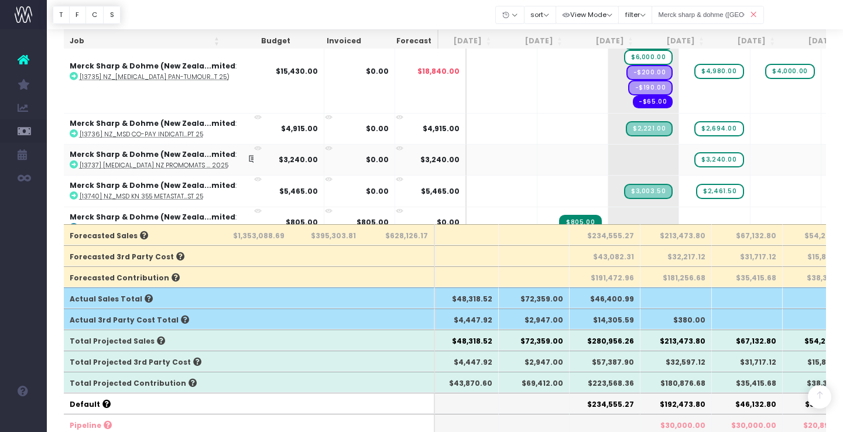
click at [254, 145] on icon at bounding box center [258, 149] width 8 height 8
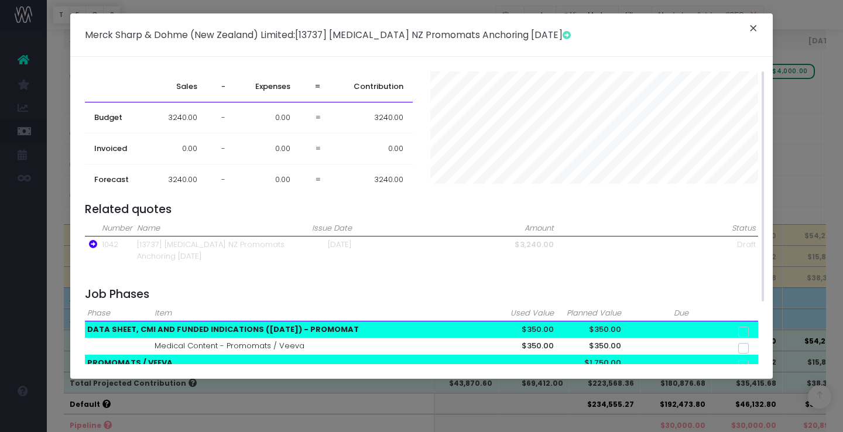
click at [751, 29] on button "×" at bounding box center [753, 29] width 25 height 19
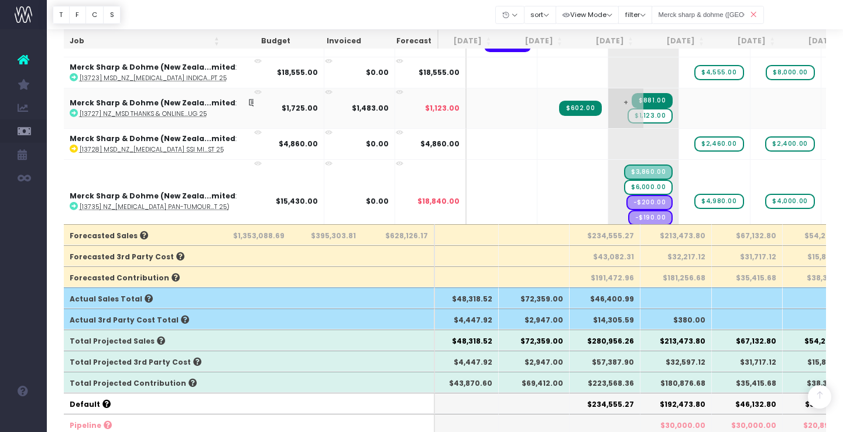
click at [628, 114] on span "$1,123.00" at bounding box center [650, 115] width 45 height 15
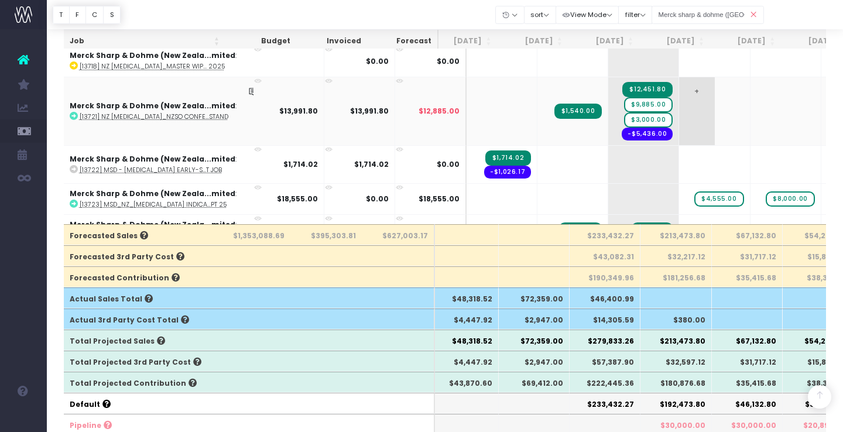
scroll to position [1144, 13]
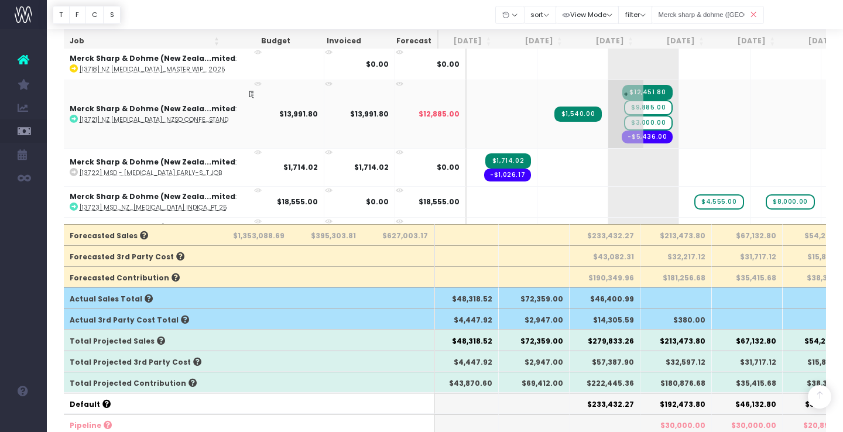
click at [624, 104] on span "$9,885.00" at bounding box center [648, 107] width 49 height 15
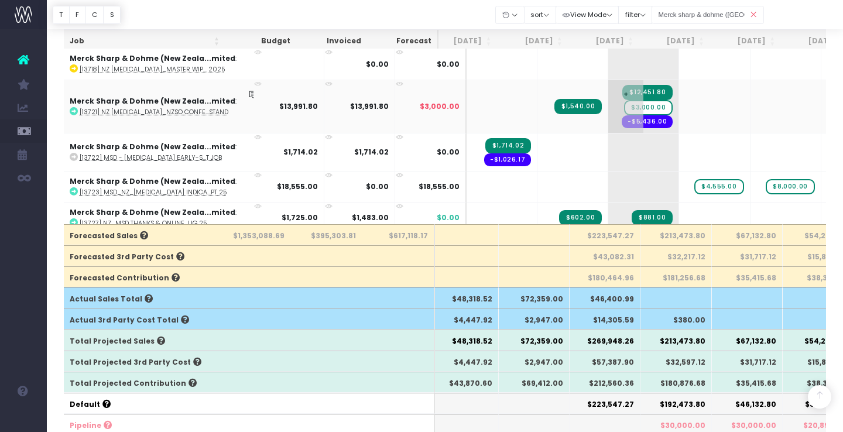
click at [624, 106] on span "$3,000.00" at bounding box center [648, 107] width 49 height 15
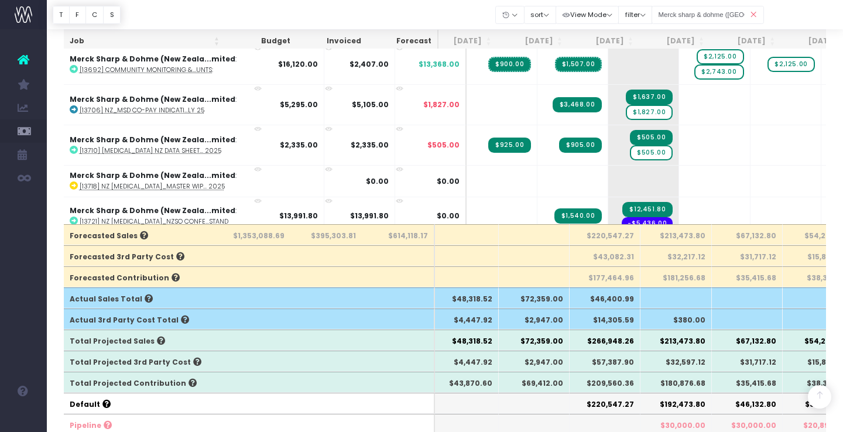
scroll to position [1025, 13]
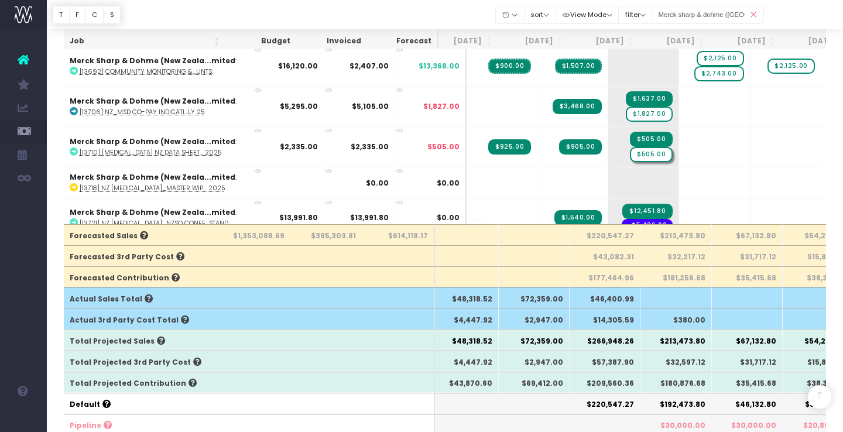
click at [621, 152] on div at bounding box center [421, 216] width 843 height 432
click at [630, 152] on span "$505.00" at bounding box center [651, 154] width 43 height 15
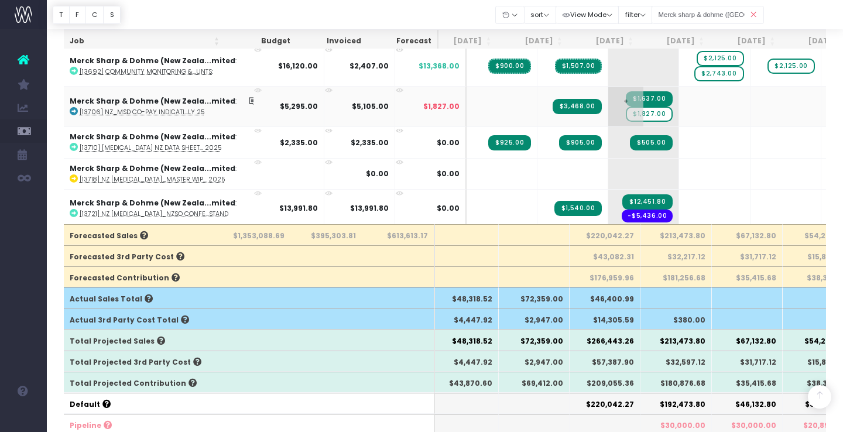
click at [626, 115] on span "$1,827.00" at bounding box center [649, 114] width 47 height 15
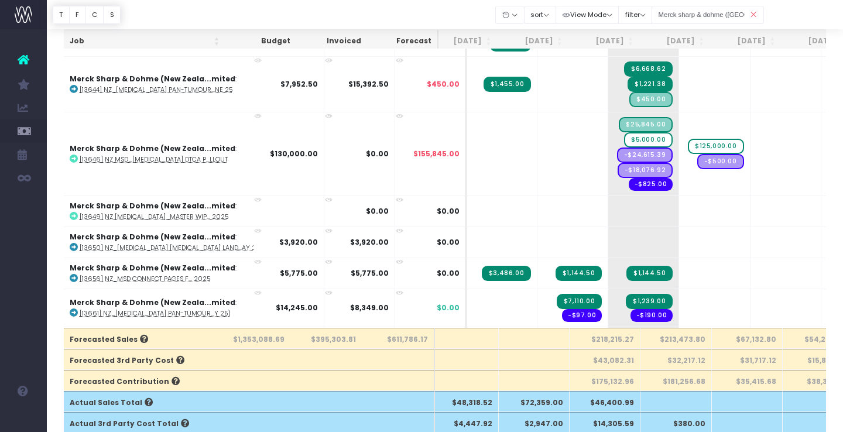
scroll to position [700, 13]
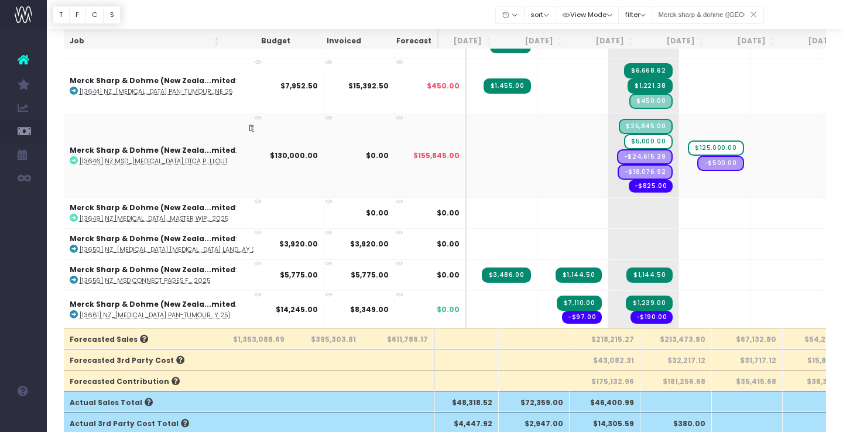
click at [75, 158] on icon at bounding box center [74, 160] width 8 height 8
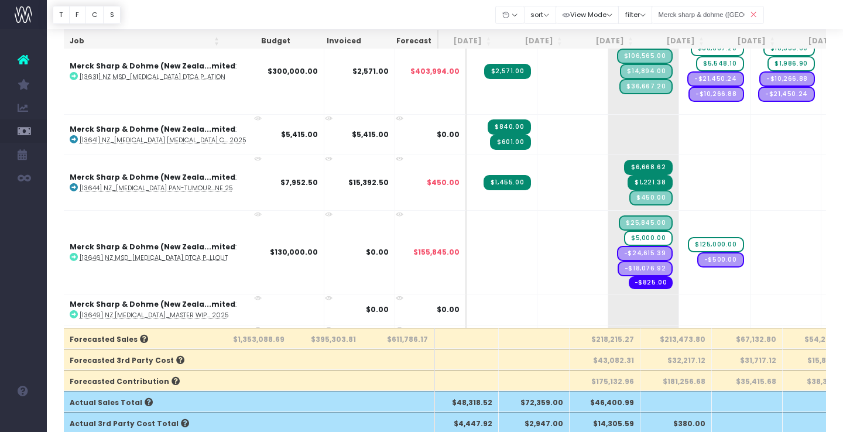
scroll to position [664, 13]
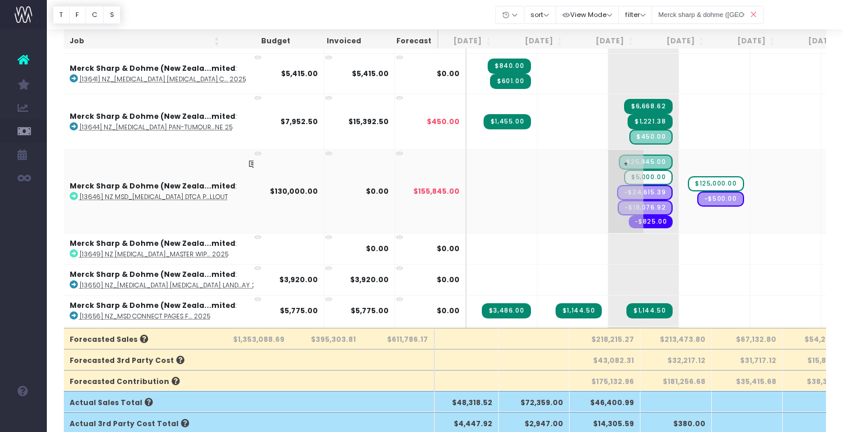
click at [624, 176] on span "$5,000.00" at bounding box center [648, 177] width 49 height 15
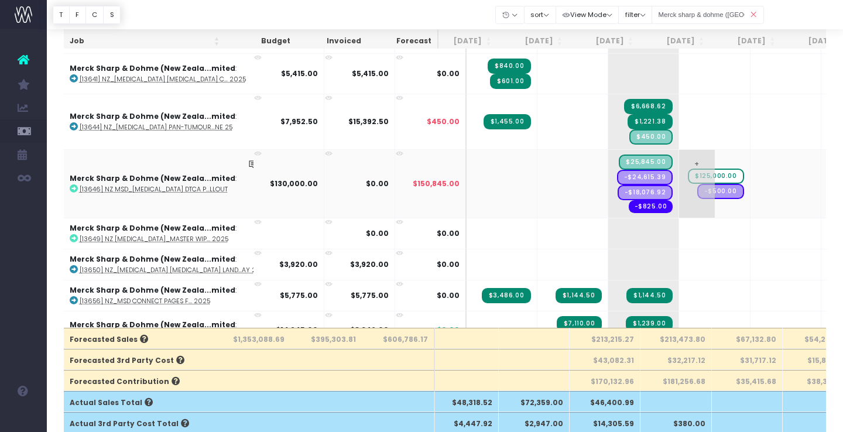
click at [693, 172] on span "$125,000.00" at bounding box center [716, 176] width 56 height 15
click at [679, 161] on span "+" at bounding box center [696, 184] width 35 height 68
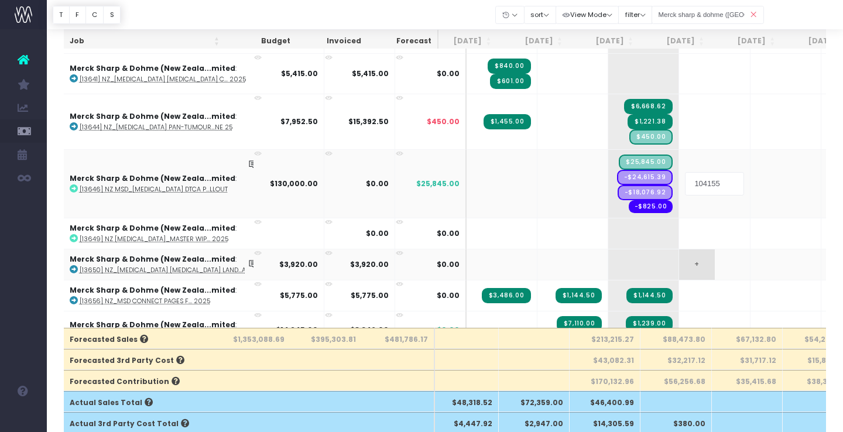
click at [670, 249] on body "Oh my... this is bad. [PERSON_NAME] wasn't able to load this page. Please conta…" at bounding box center [421, 121] width 843 height 432
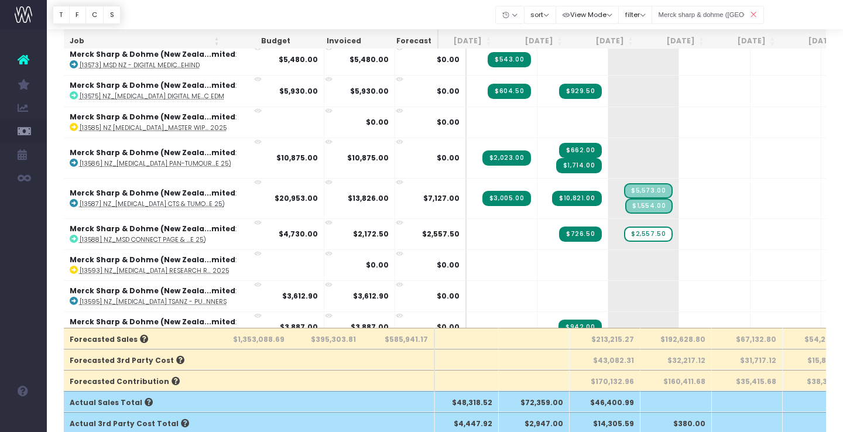
scroll to position [121, 13]
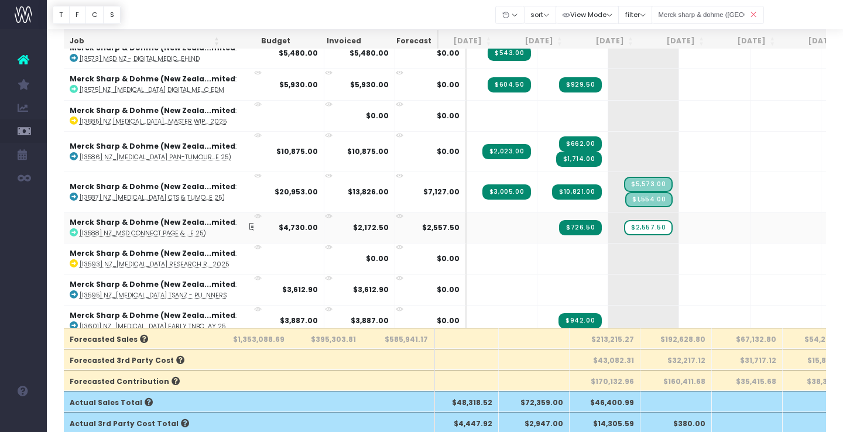
click at [254, 213] on icon at bounding box center [258, 217] width 8 height 8
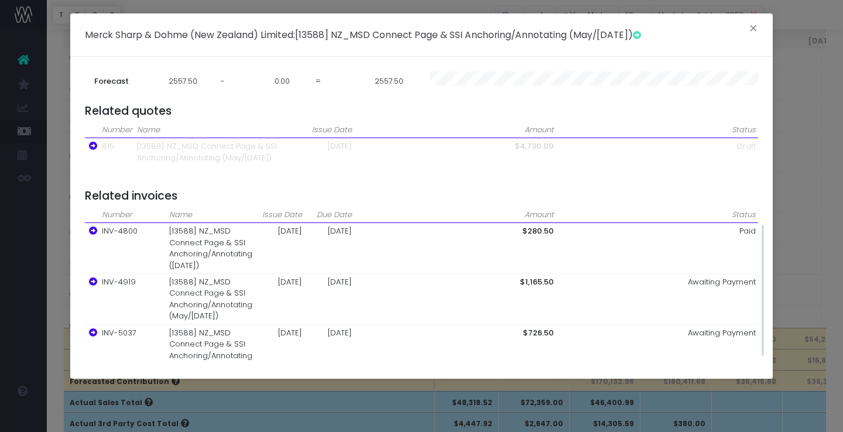
scroll to position [0, 0]
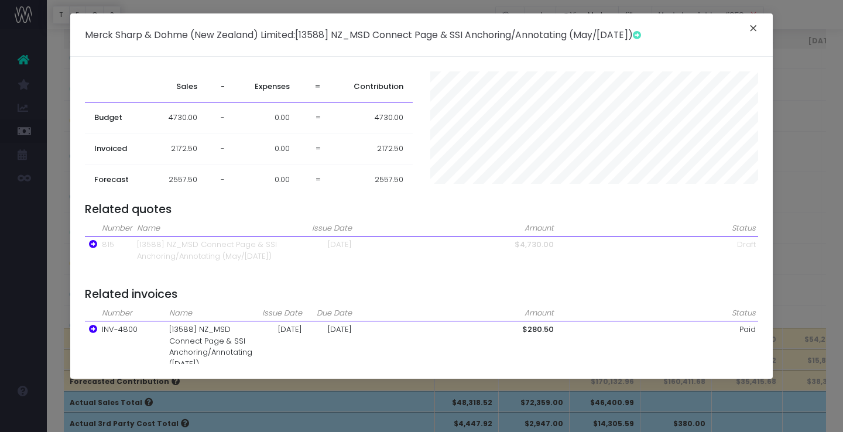
click at [754, 25] on button "×" at bounding box center [753, 29] width 25 height 19
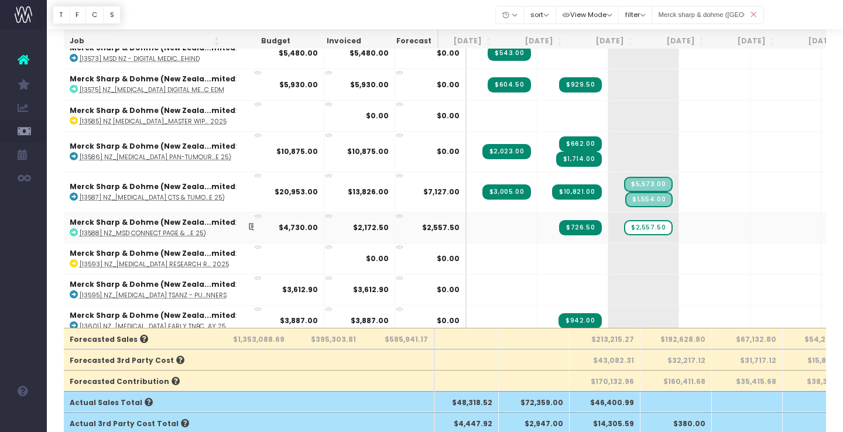
click at [74, 231] on icon at bounding box center [74, 232] width 8 height 8
click at [624, 228] on span "$2,557.50" at bounding box center [648, 227] width 49 height 15
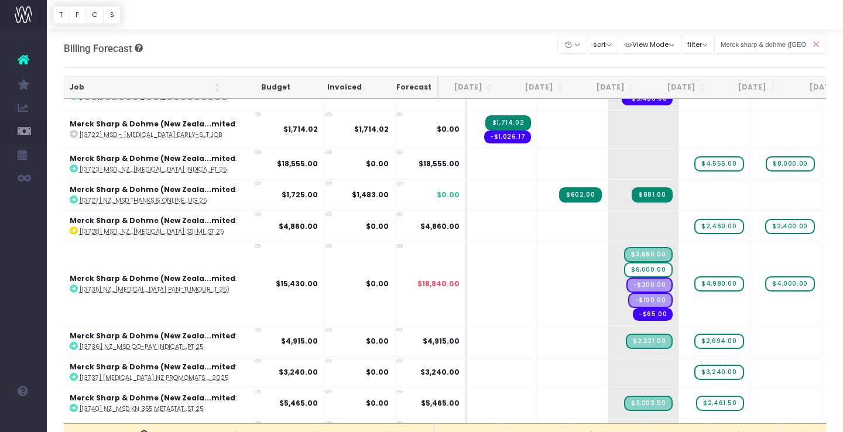
scroll to position [1387, 13]
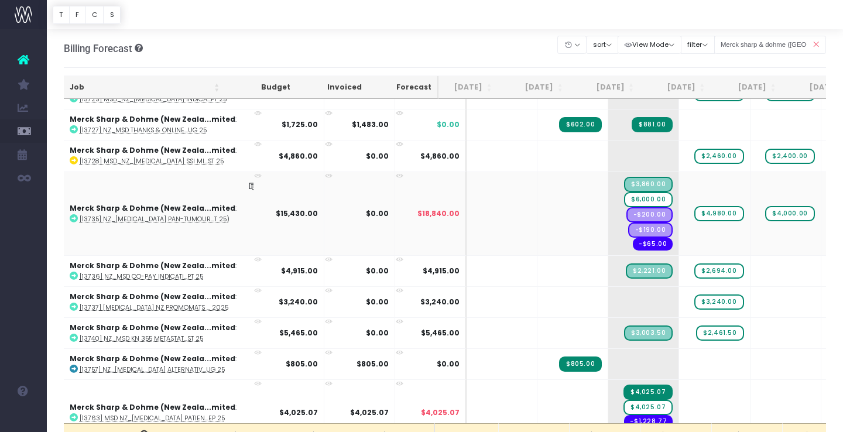
click at [254, 172] on icon at bounding box center [258, 176] width 8 height 8
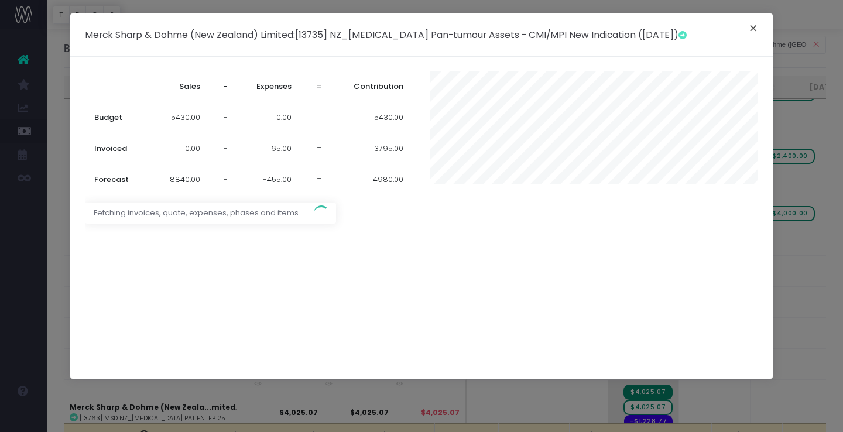
click at [750, 29] on button "×" at bounding box center [753, 29] width 25 height 19
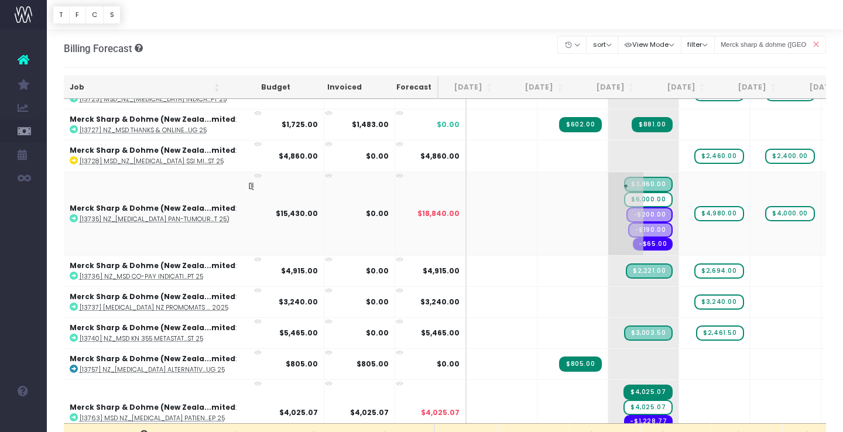
click at [624, 199] on span "$6,000.00" at bounding box center [648, 199] width 49 height 15
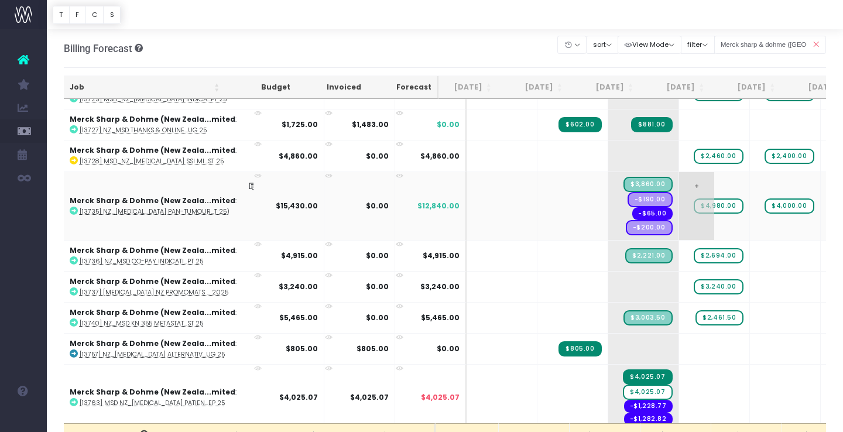
click at [694, 205] on span "$4,980.00" at bounding box center [718, 206] width 49 height 15
click at [679, 202] on span "+" at bounding box center [696, 206] width 35 height 68
click at [743, 260] on body "Oh my... this is bad. wayahead wasn't able to load this page. Please contact su…" at bounding box center [421, 216] width 843 height 432
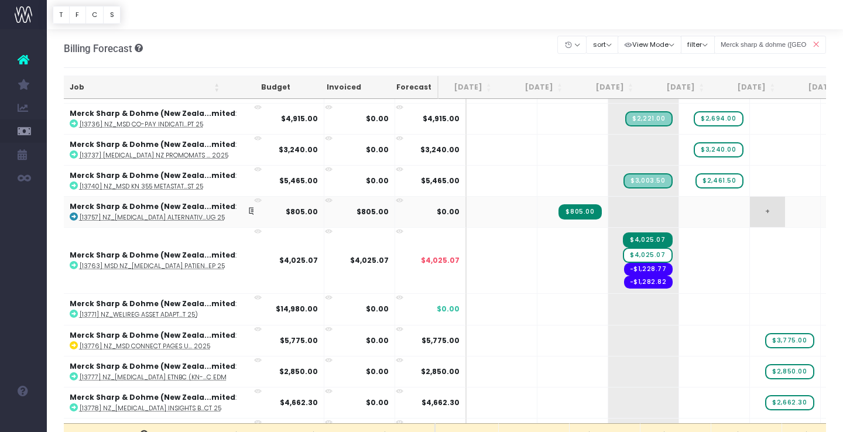
scroll to position [1525, 13]
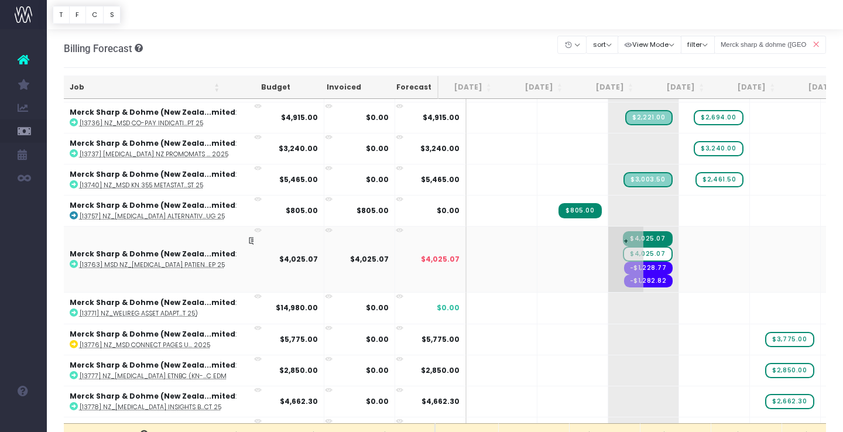
click at [623, 250] on span "$4,025.07" at bounding box center [647, 254] width 49 height 15
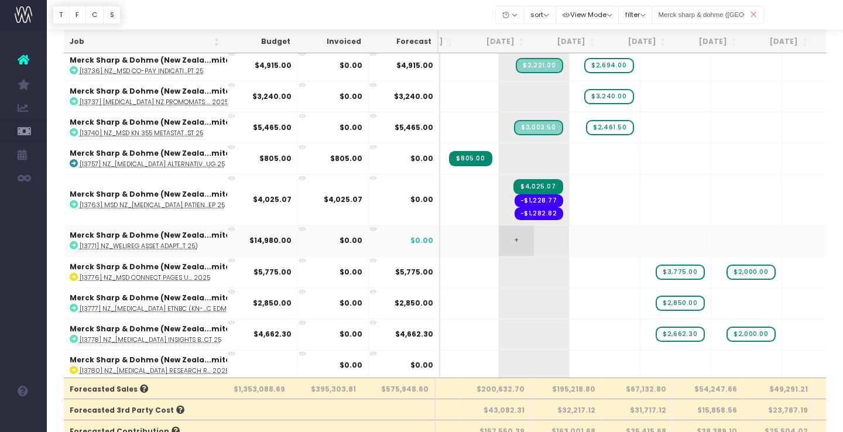
scroll to position [0, 0]
click at [639, 237] on span "+" at bounding box center [656, 240] width 35 height 30
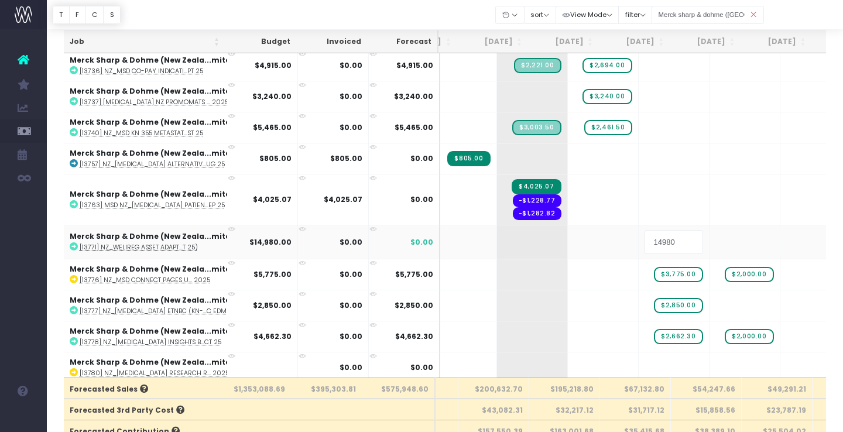
click at [645, 239] on input "14980" at bounding box center [674, 241] width 59 height 23
type input "4980"
click at [689, 244] on body "Oh my... this is bad. wayahead wasn't able to load this page. Please contact su…" at bounding box center [421, 170] width 843 height 432
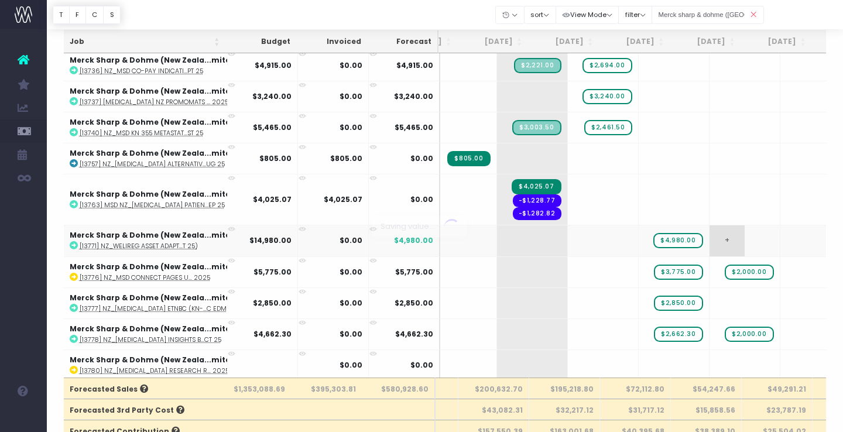
click at [710, 237] on span "+" at bounding box center [727, 240] width 35 height 30
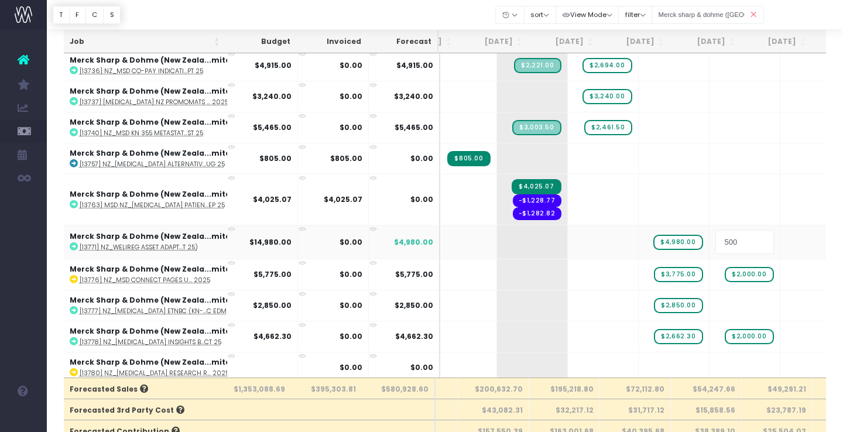
type input "5000"
click at [760, 240] on body "Oh my... this is bad. wayahead wasn't able to load this page. Please contact su…" at bounding box center [421, 170] width 843 height 432
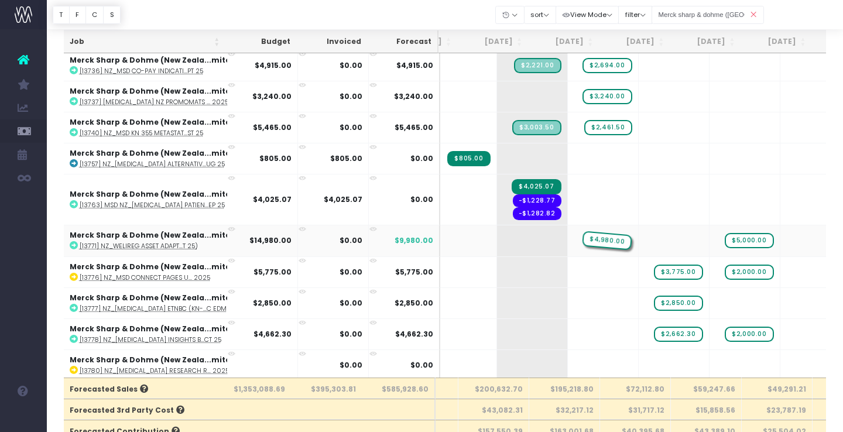
drag, startPoint x: 647, startPoint y: 237, endPoint x: 595, endPoint y: 234, distance: 52.2
click at [639, 240] on span "+" at bounding box center [656, 240] width 35 height 30
click at [593, 300] on body "Oh my... this is bad. wayahead wasn't able to load this page. Please contact su…" at bounding box center [421, 170] width 843 height 432
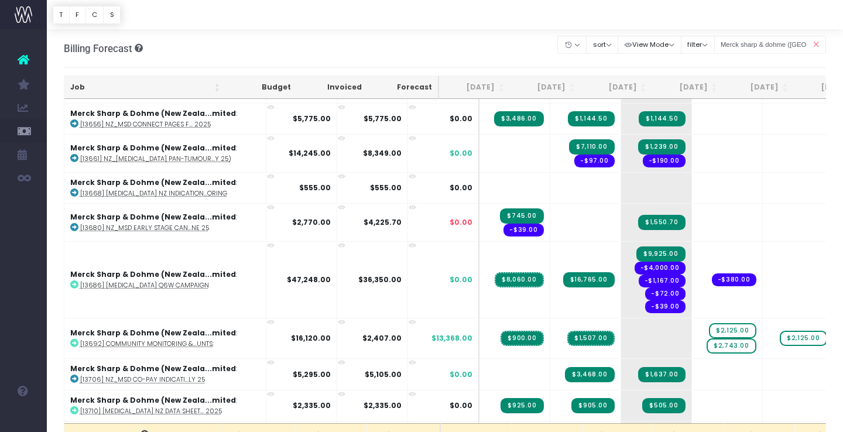
scroll to position [936, 0]
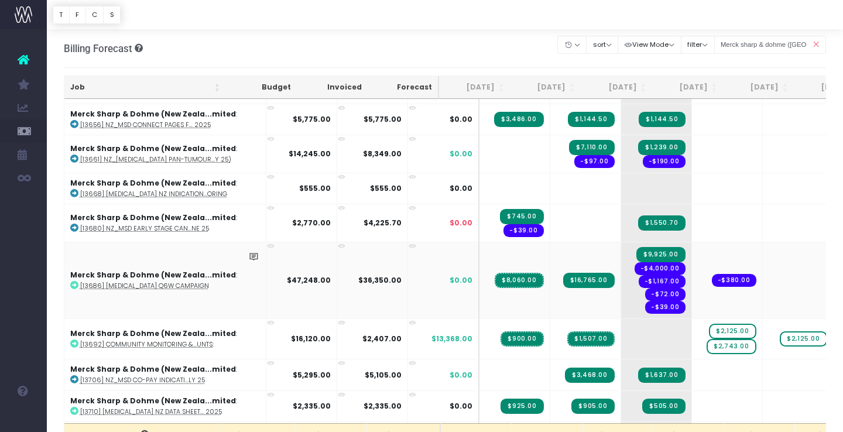
click at [76, 282] on icon at bounding box center [74, 285] width 8 height 8
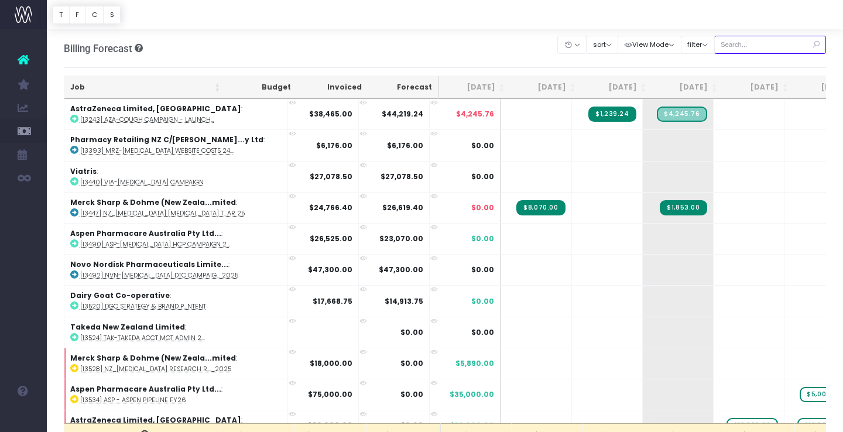
click at [785, 39] on input "text" at bounding box center [771, 45] width 112 height 18
type input "Merck sharp & dohme ([GEOGRAPHIC_DATA]"
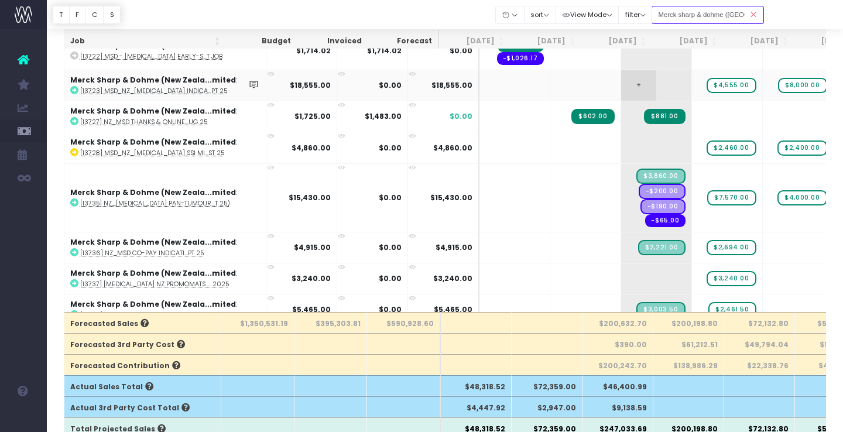
scroll to position [1252, 0]
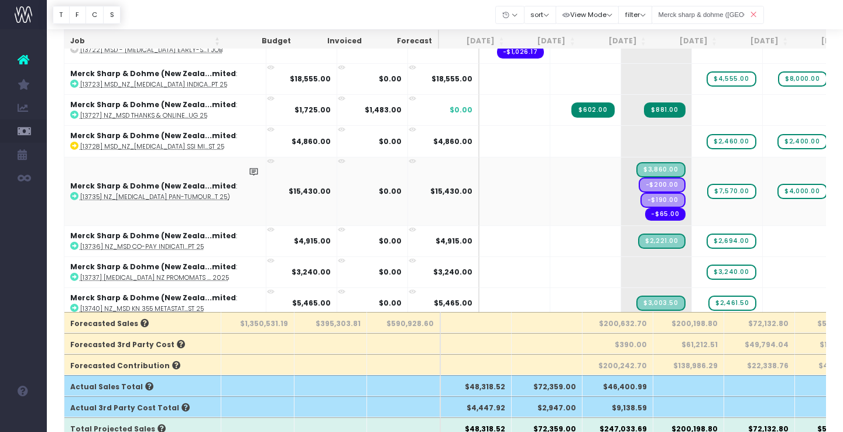
click at [74, 196] on icon at bounding box center [74, 196] width 8 height 8
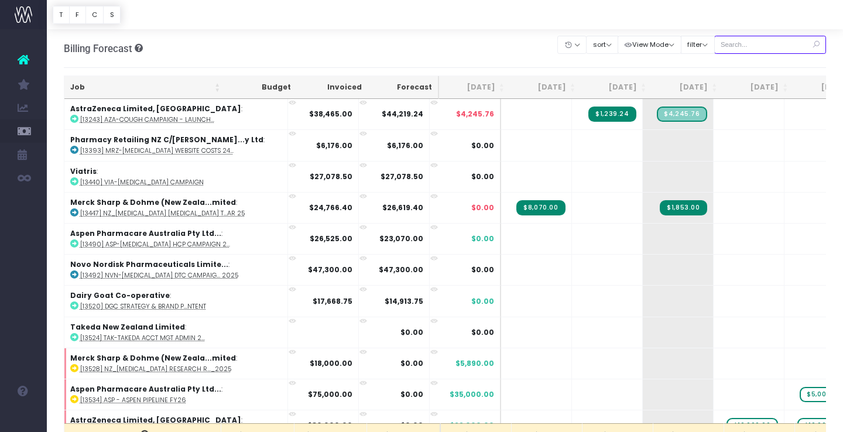
click at [793, 43] on input "text" at bounding box center [771, 45] width 112 height 18
type input "Merck sharp & dohme ([GEOGRAPHIC_DATA]"
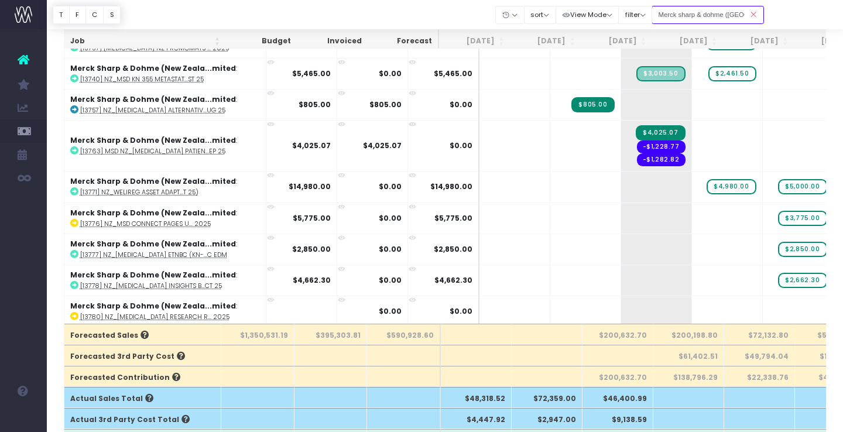
scroll to position [104, 0]
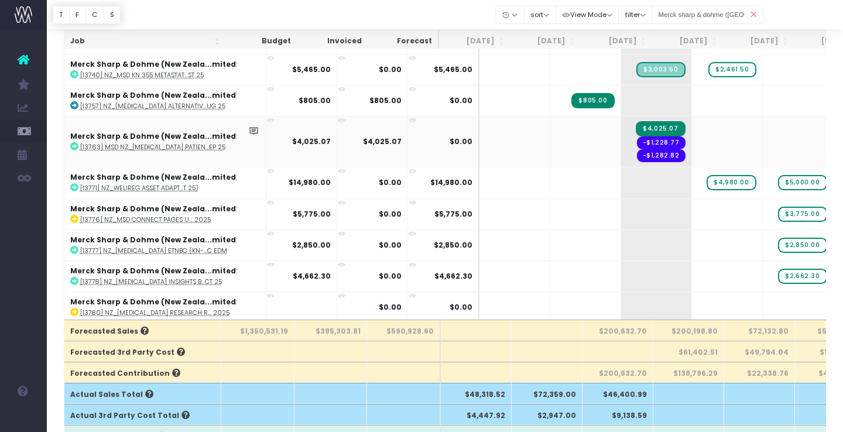
click at [267, 117] on icon at bounding box center [271, 121] width 8 height 8
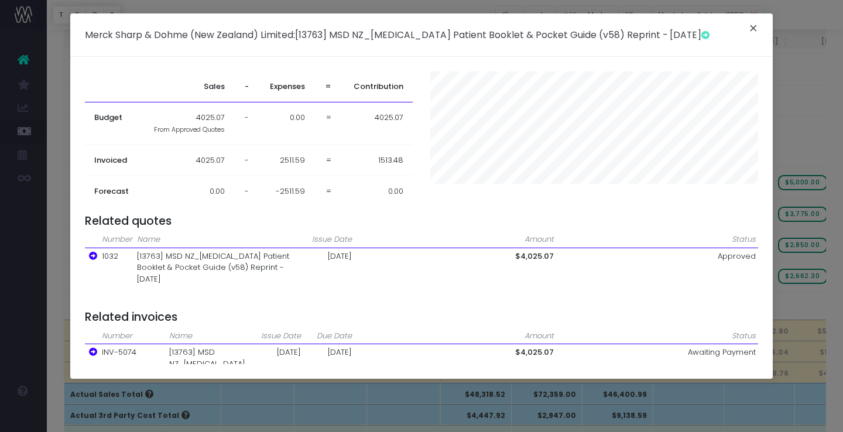
click at [757, 28] on button "×" at bounding box center [753, 29] width 25 height 19
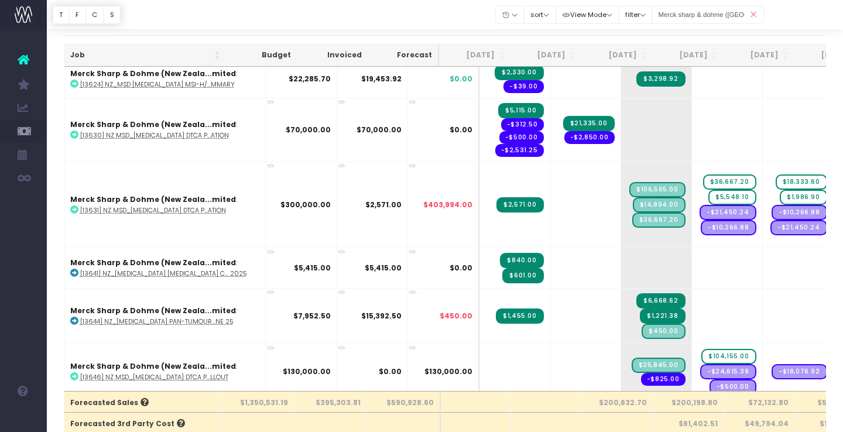
scroll to position [529, 0]
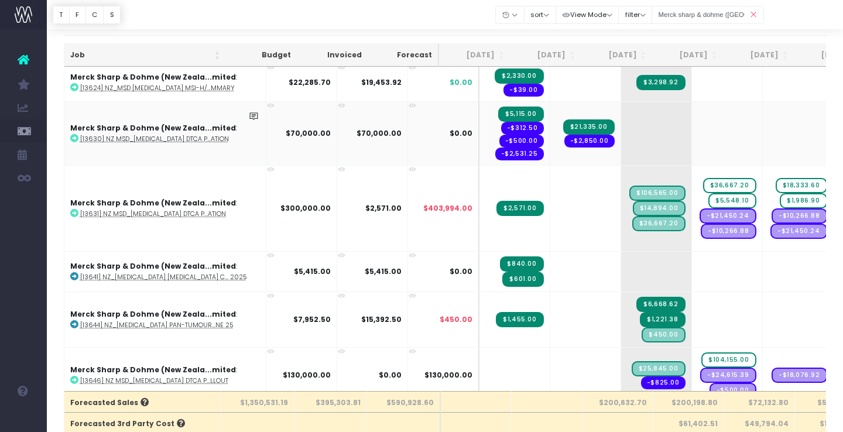
click at [267, 102] on icon at bounding box center [271, 106] width 8 height 8
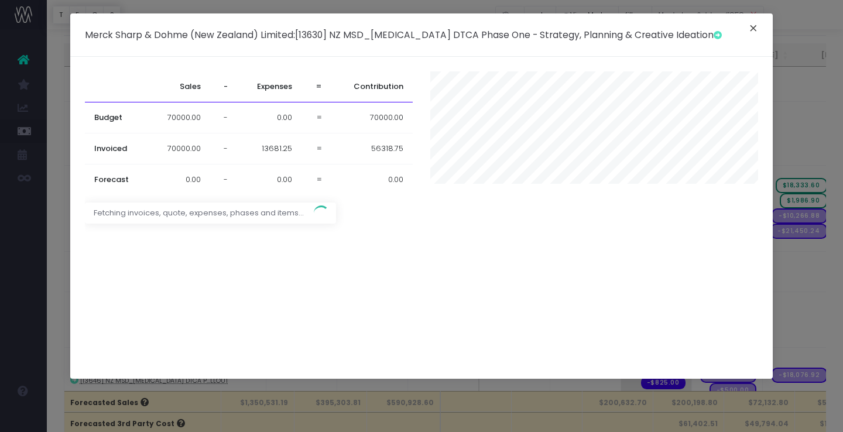
click at [757, 27] on button "×" at bounding box center [753, 29] width 25 height 19
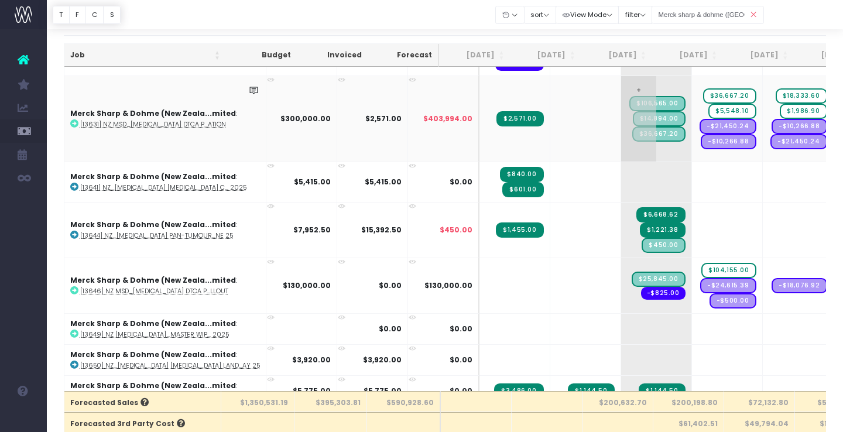
scroll to position [624, 0]
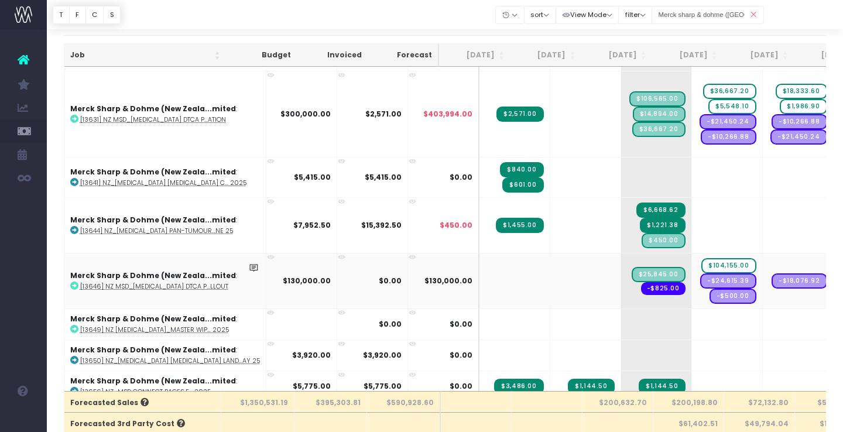
click at [267, 254] on icon at bounding box center [271, 258] width 8 height 8
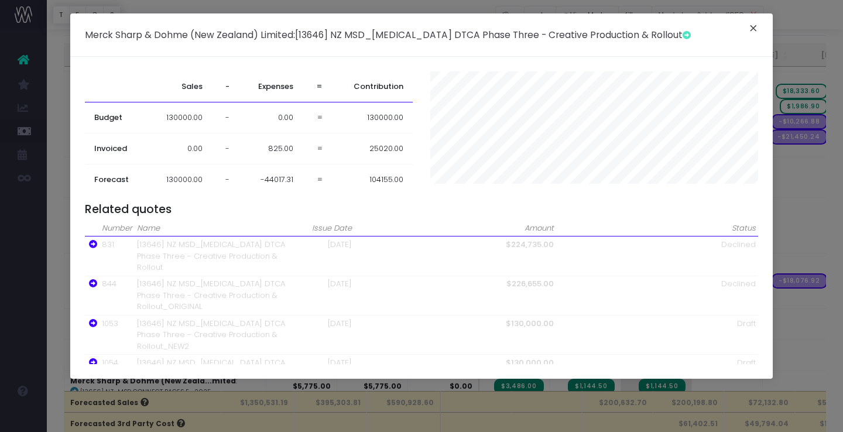
click at [757, 28] on button "×" at bounding box center [753, 29] width 25 height 19
